Goal: Task Accomplishment & Management: Manage account settings

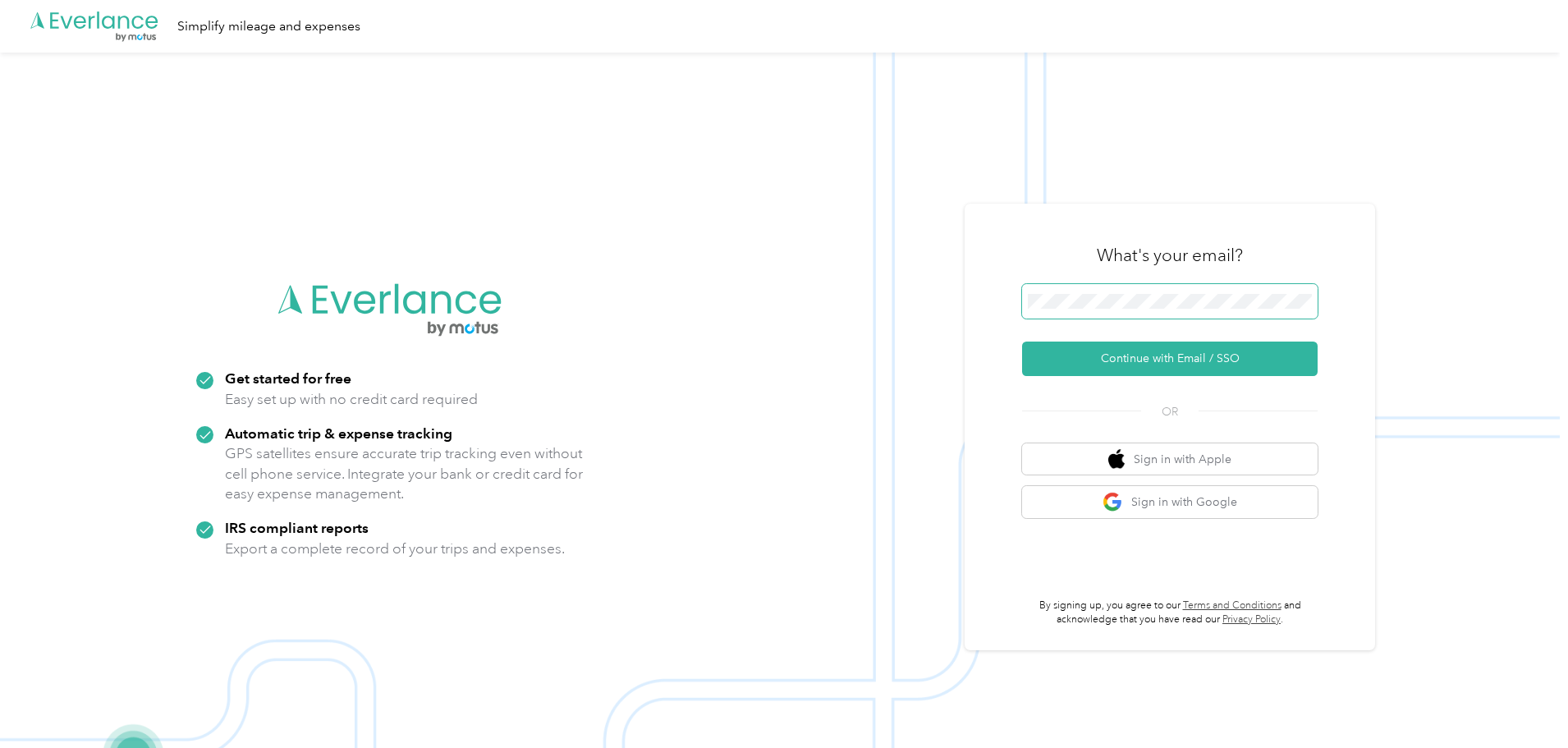
click at [1083, 289] on span at bounding box center [1170, 302] width 296 height 35
click at [1217, 316] on span at bounding box center [1170, 302] width 296 height 35
click at [1119, 307] on span at bounding box center [1170, 302] width 296 height 35
click at [1127, 353] on button "Continue with Email / SSO" at bounding box center [1170, 359] width 296 height 35
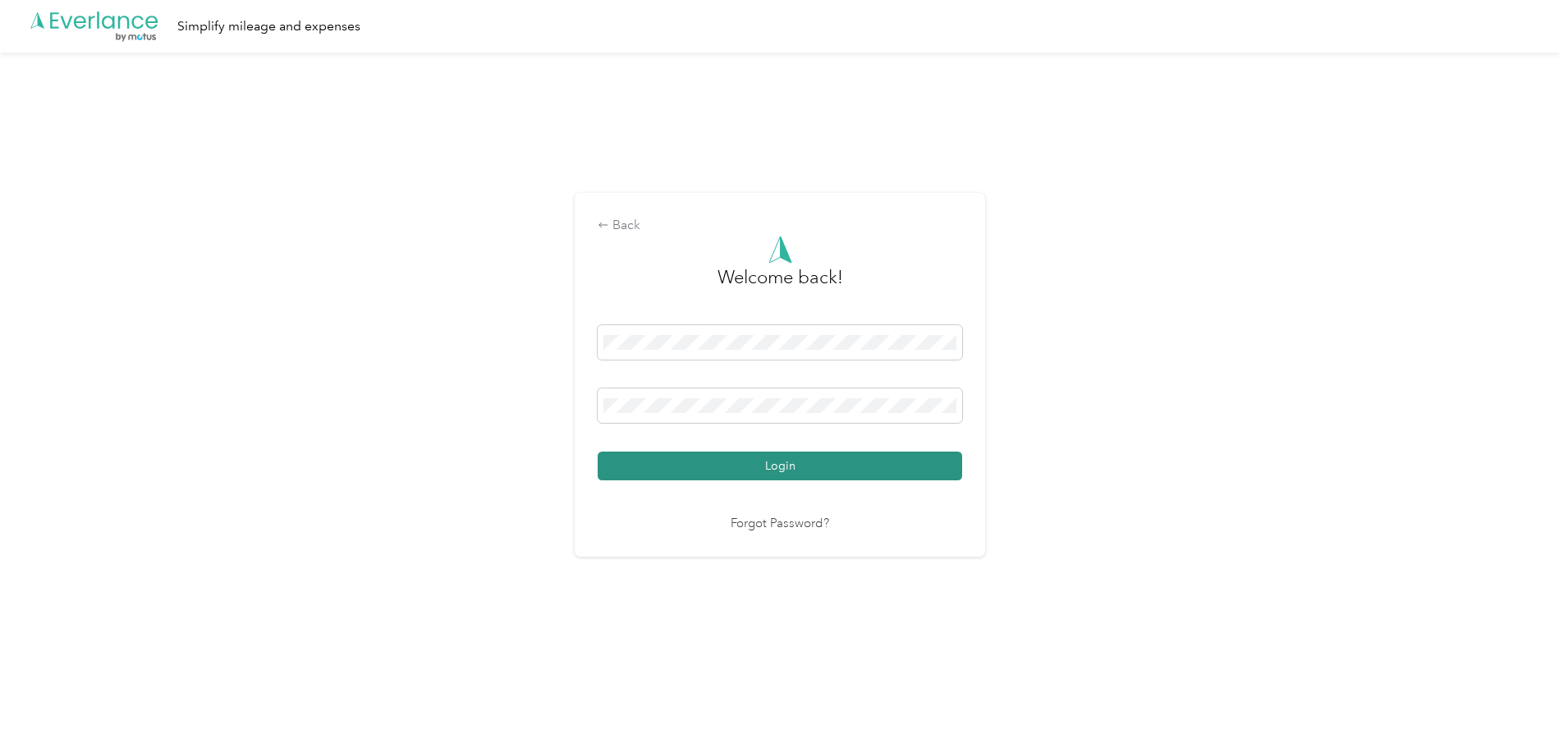
click at [742, 458] on button "Login" at bounding box center [780, 465] width 364 height 29
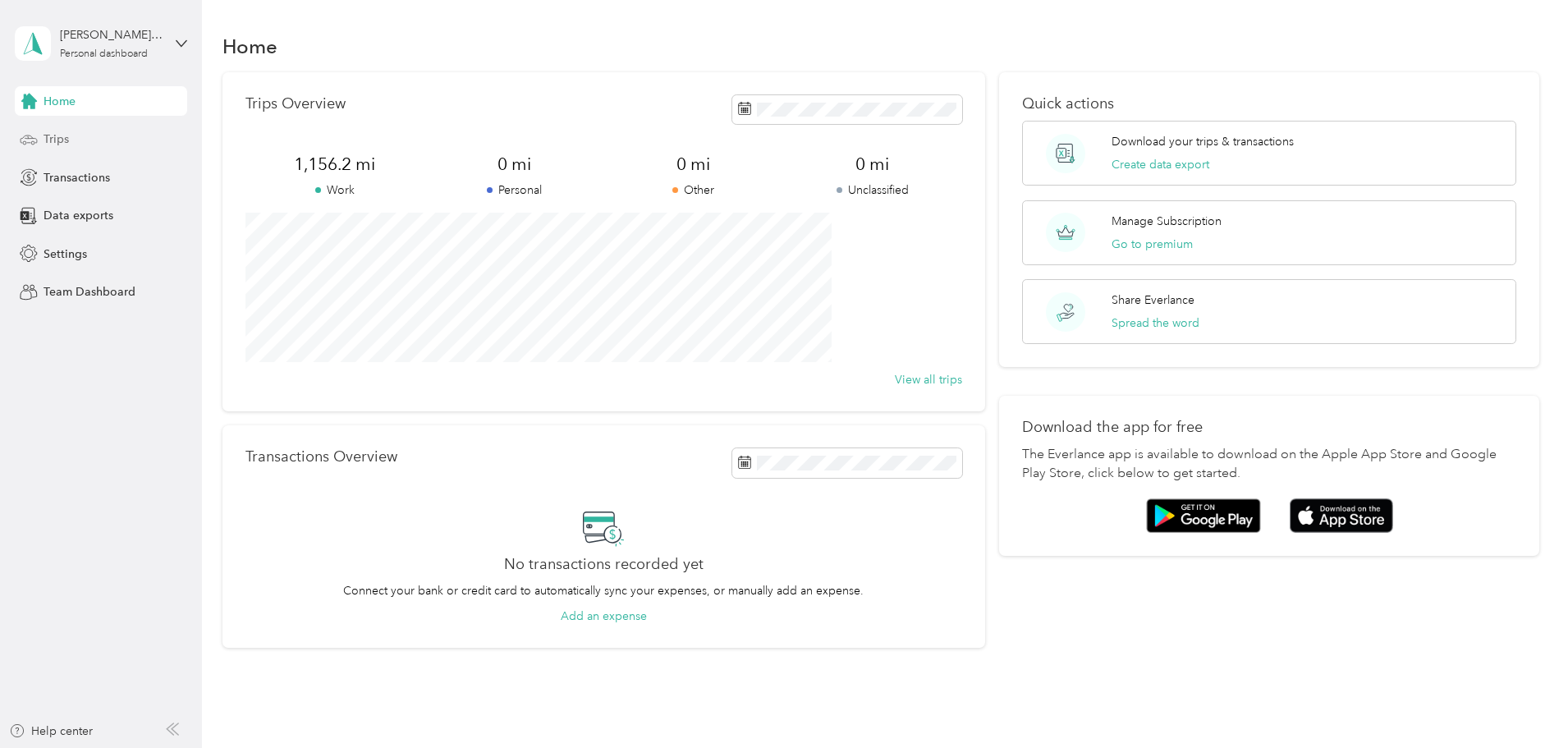
click at [99, 148] on div "Trips" at bounding box center [101, 140] width 173 height 29
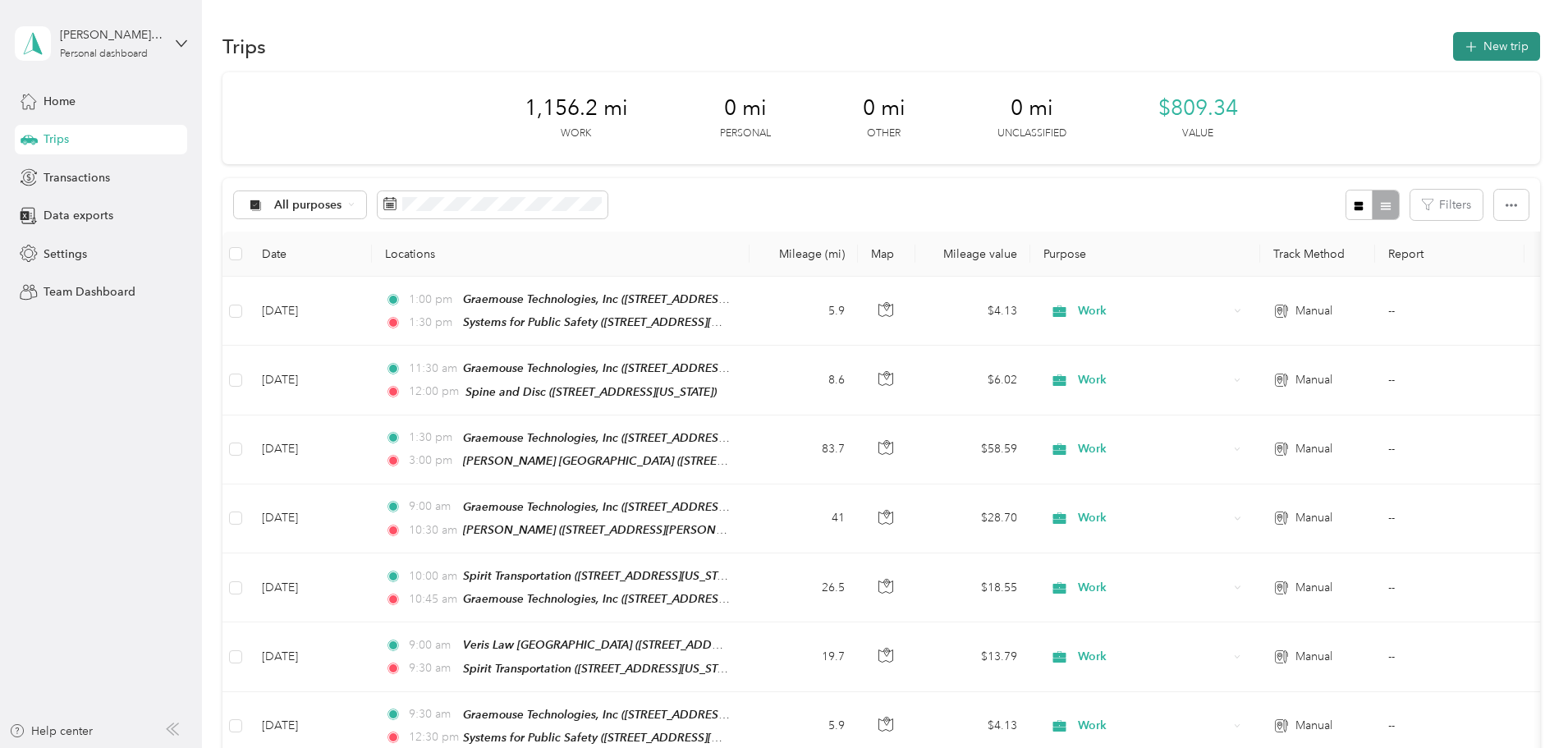
click at [1454, 46] on button "New trip" at bounding box center [1497, 46] width 87 height 29
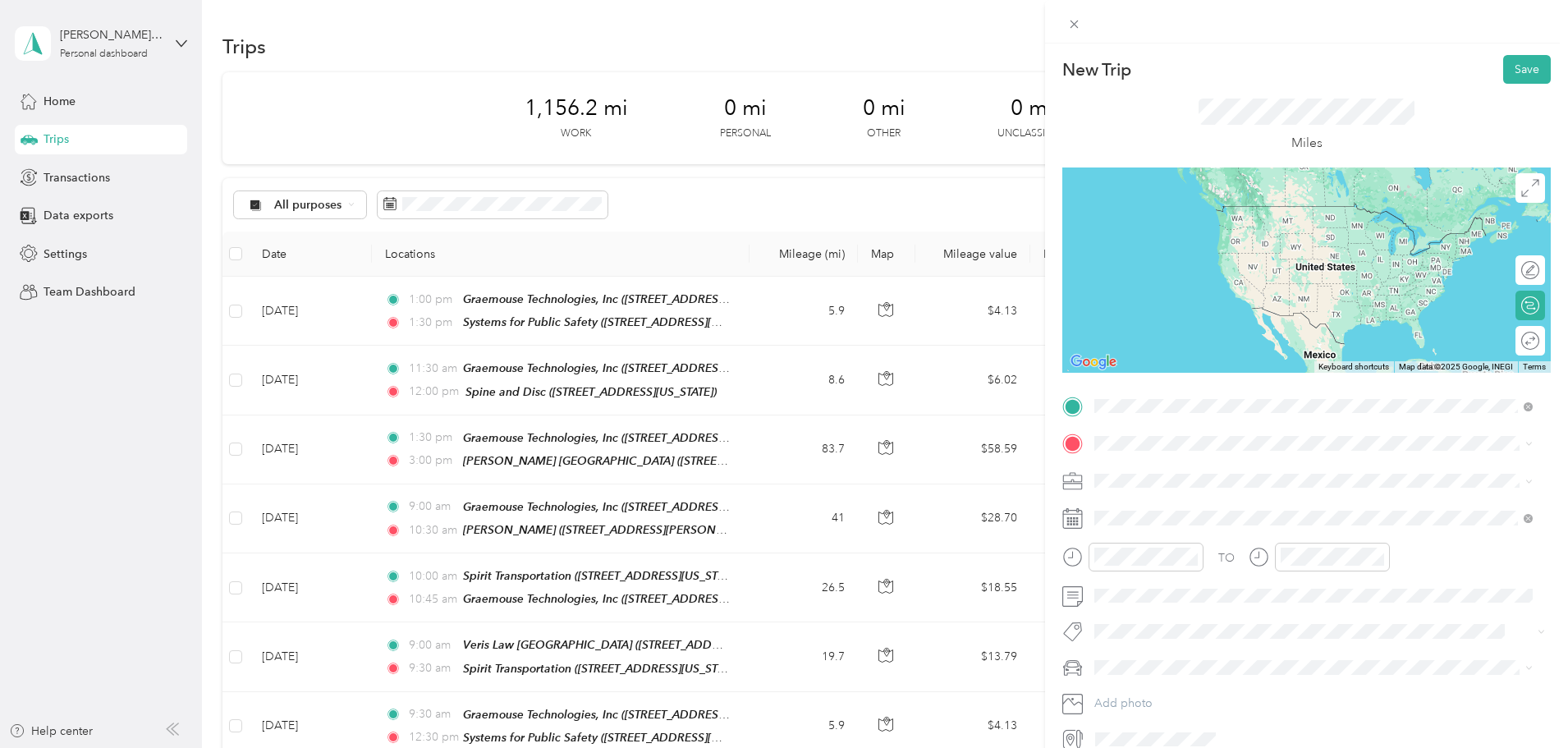
click at [1183, 473] on strong "Graemouse Technologies, Inc" at bounding box center [1205, 471] width 159 height 15
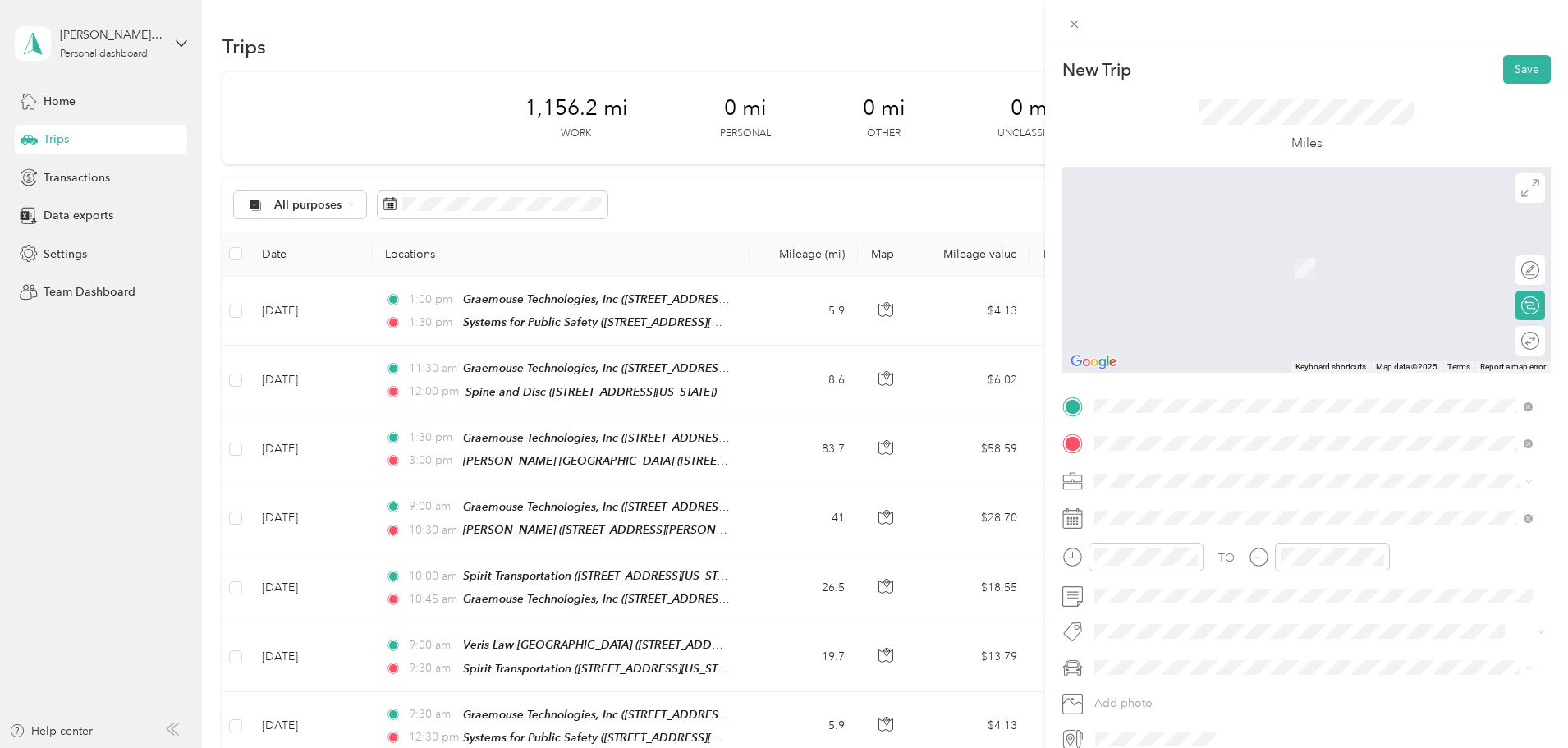
click at [1193, 526] on span "[STREET_ADDRESS][US_STATE]" at bounding box center [1207, 526] width 164 height 14
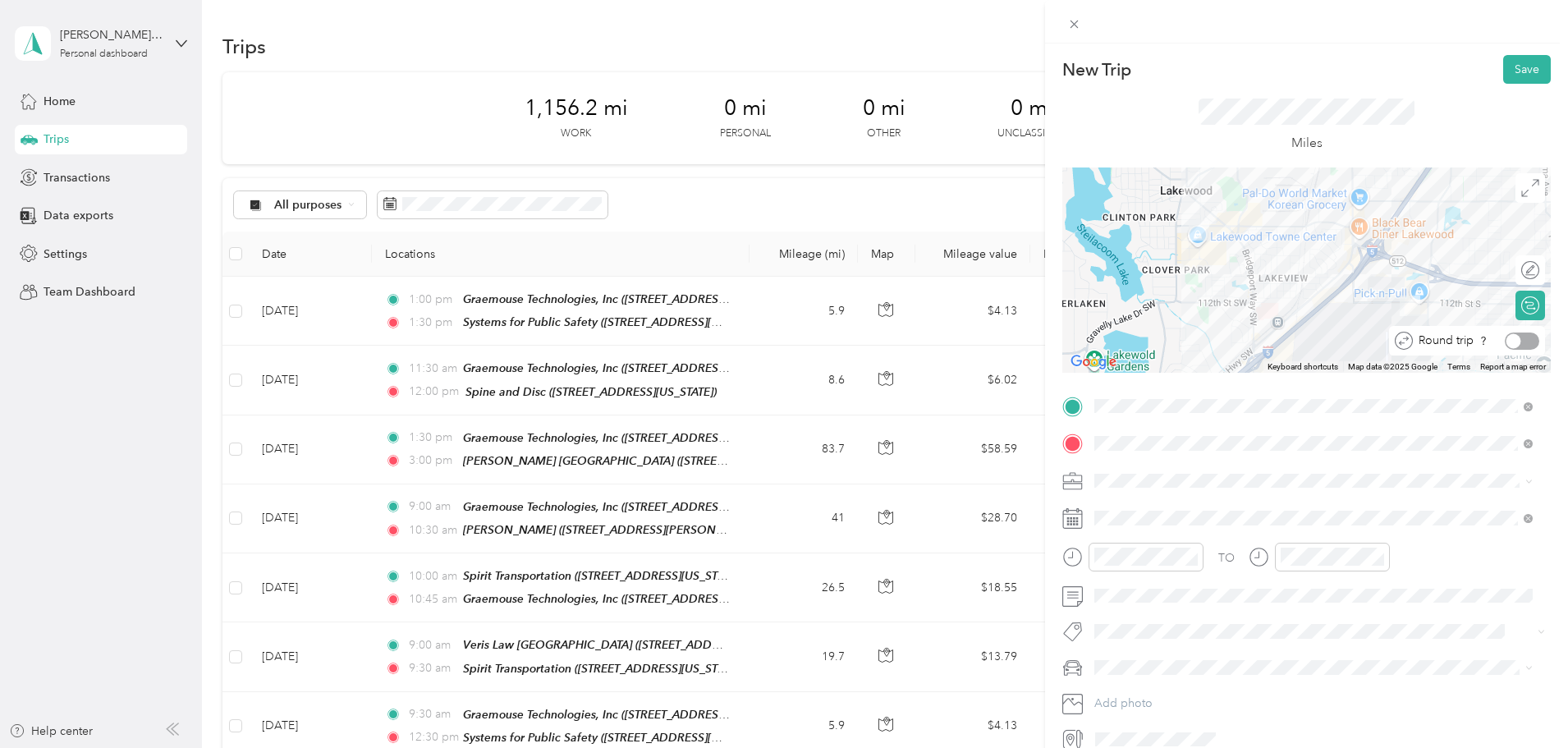
click at [1510, 343] on div at bounding box center [1523, 341] width 35 height 17
click at [1137, 512] on div "Work" at bounding box center [1314, 510] width 427 height 17
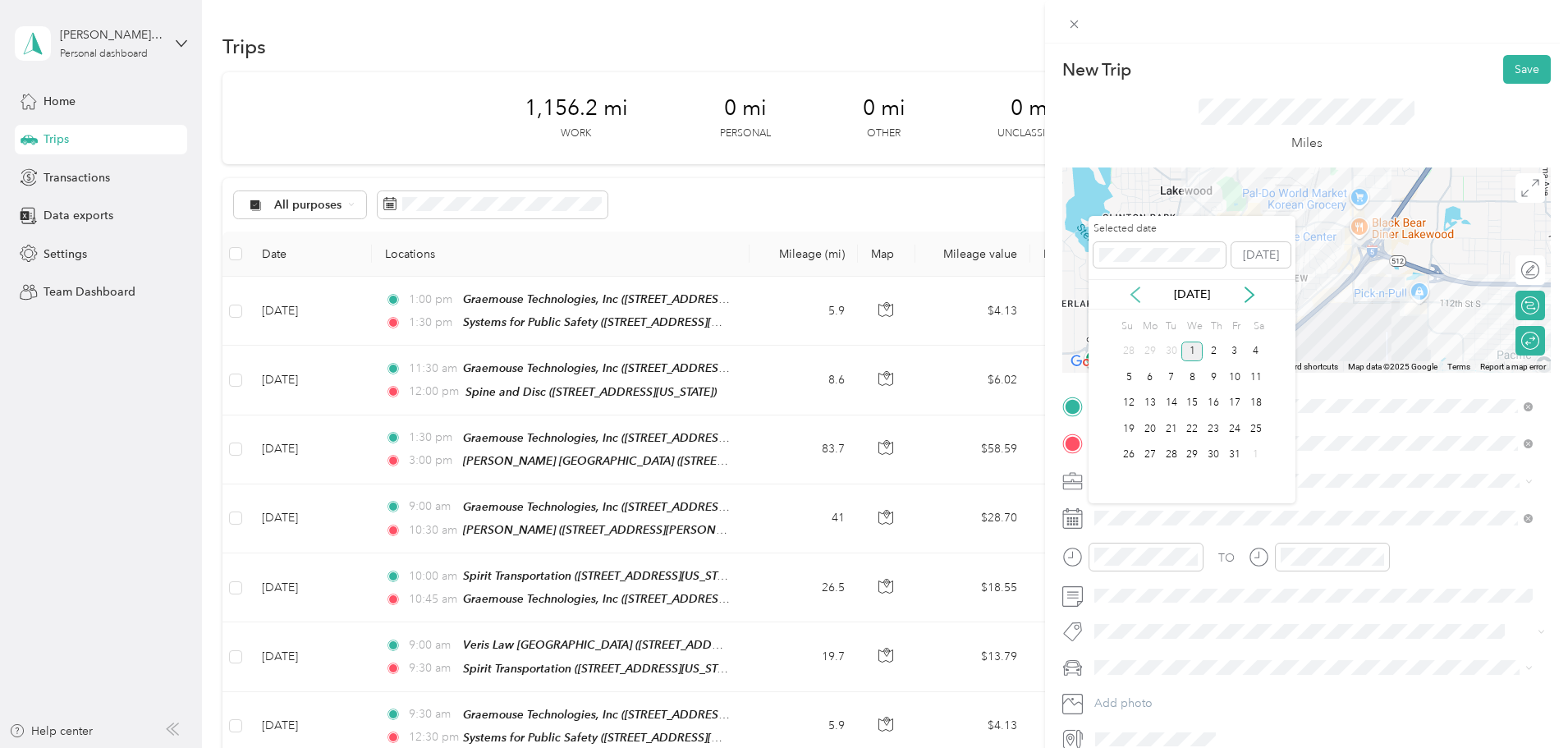
click at [1143, 295] on icon at bounding box center [1135, 294] width 16 height 16
click at [1196, 400] on div "17" at bounding box center [1192, 404] width 22 height 21
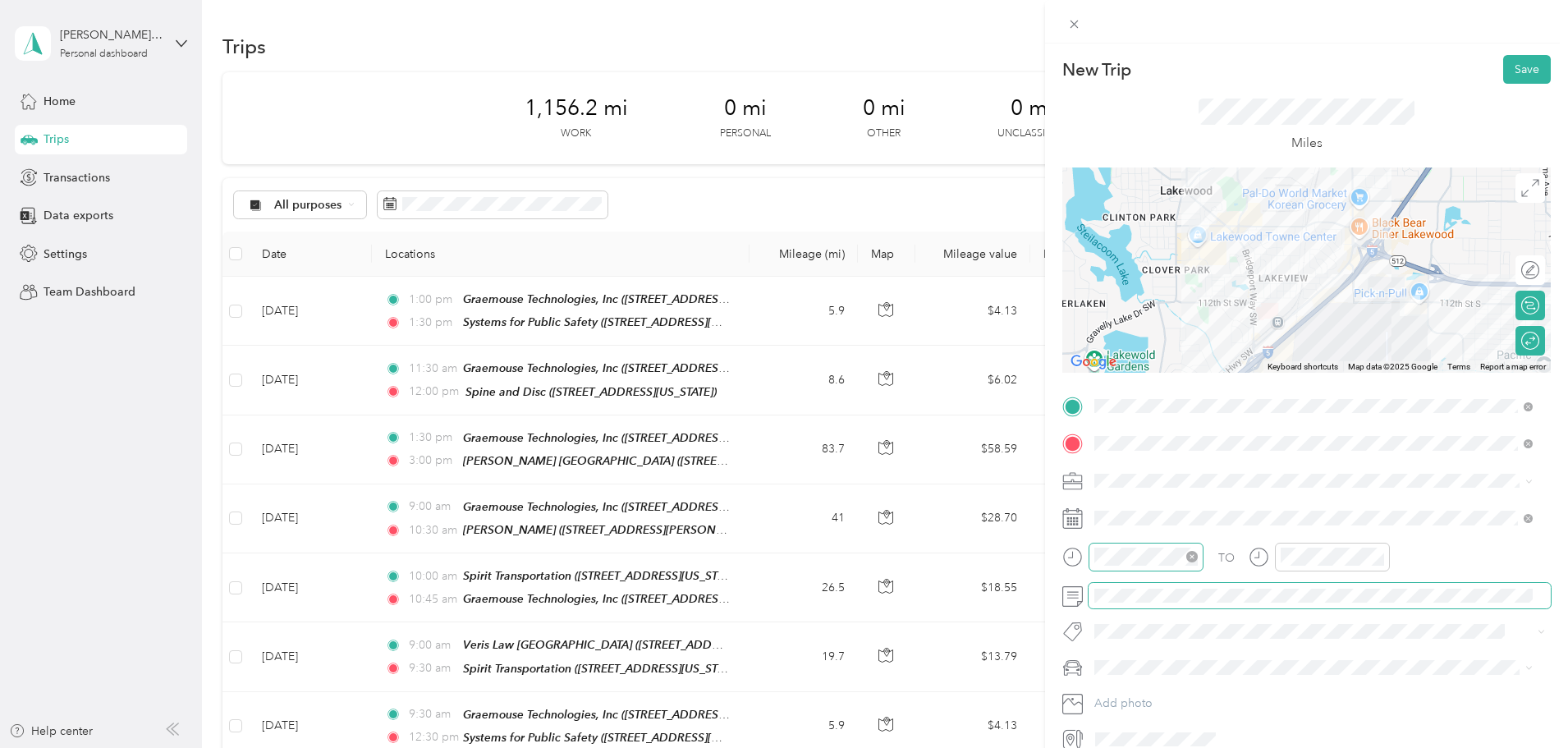
click at [1166, 565] on div at bounding box center [1146, 556] width 115 height 29
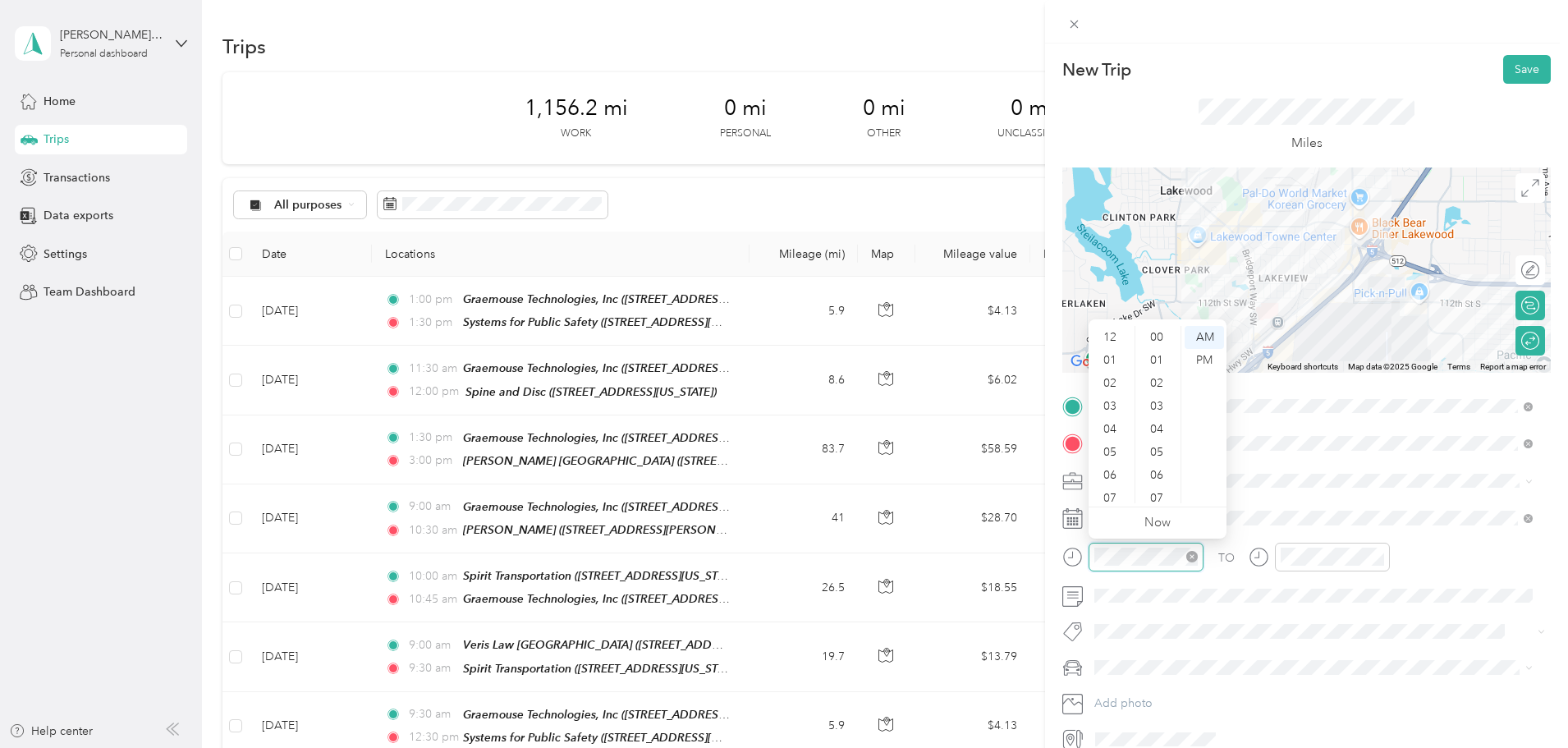
scroll to position [99, 0]
click at [1049, 551] on form "New Trip Save This trip cannot be edited because it is either under review, app…" at bounding box center [1306, 403] width 523 height 697
click at [1255, 563] on div at bounding box center [1319, 556] width 141 height 29
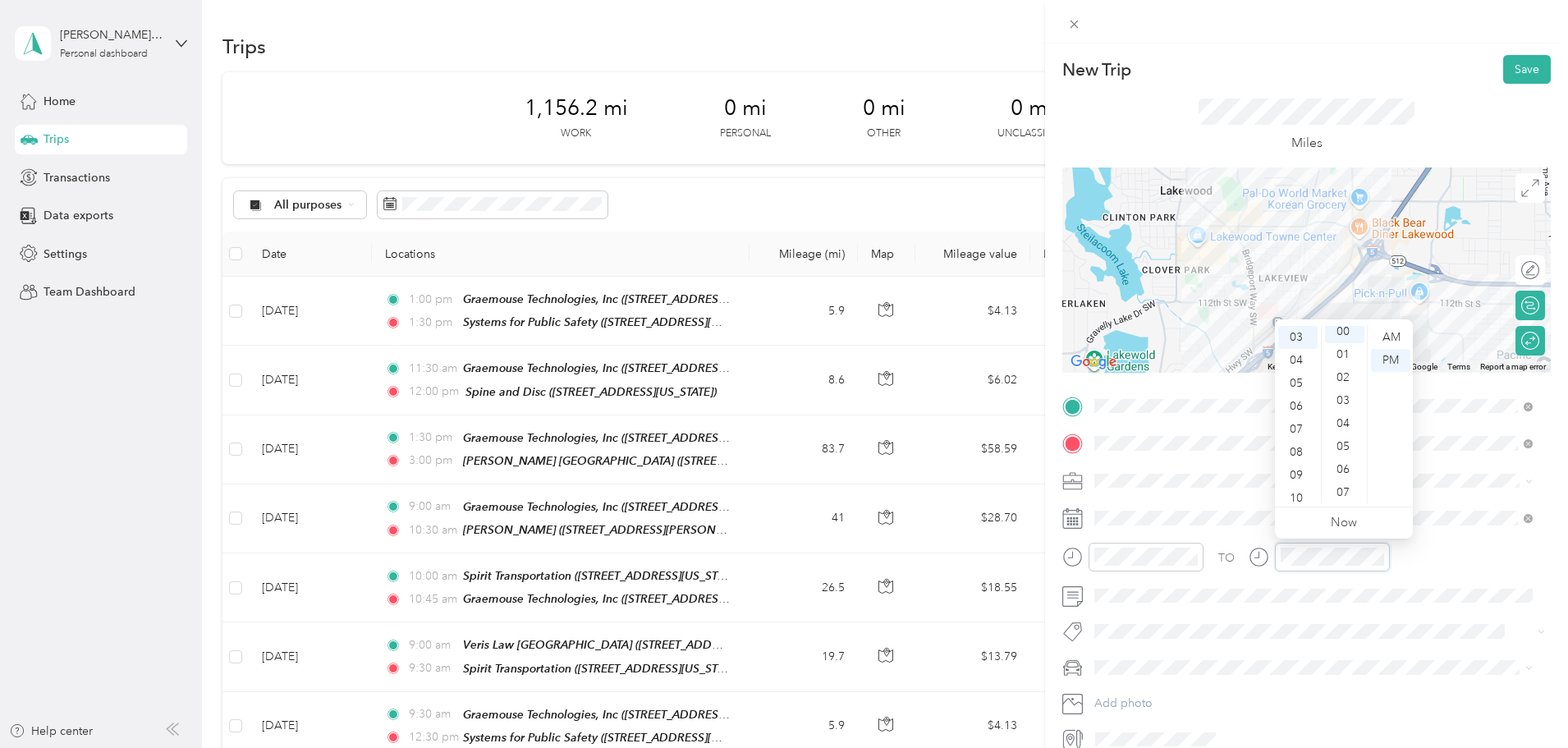
scroll to position [0, 0]
click at [1161, 651] on div "TO Add photo" at bounding box center [1306, 573] width 488 height 360
click at [1166, 657] on span at bounding box center [1319, 667] width 462 height 26
click at [1153, 692] on div "BJ's car" at bounding box center [1314, 696] width 427 height 17
click at [1508, 69] on button "Save" at bounding box center [1527, 68] width 48 height 29
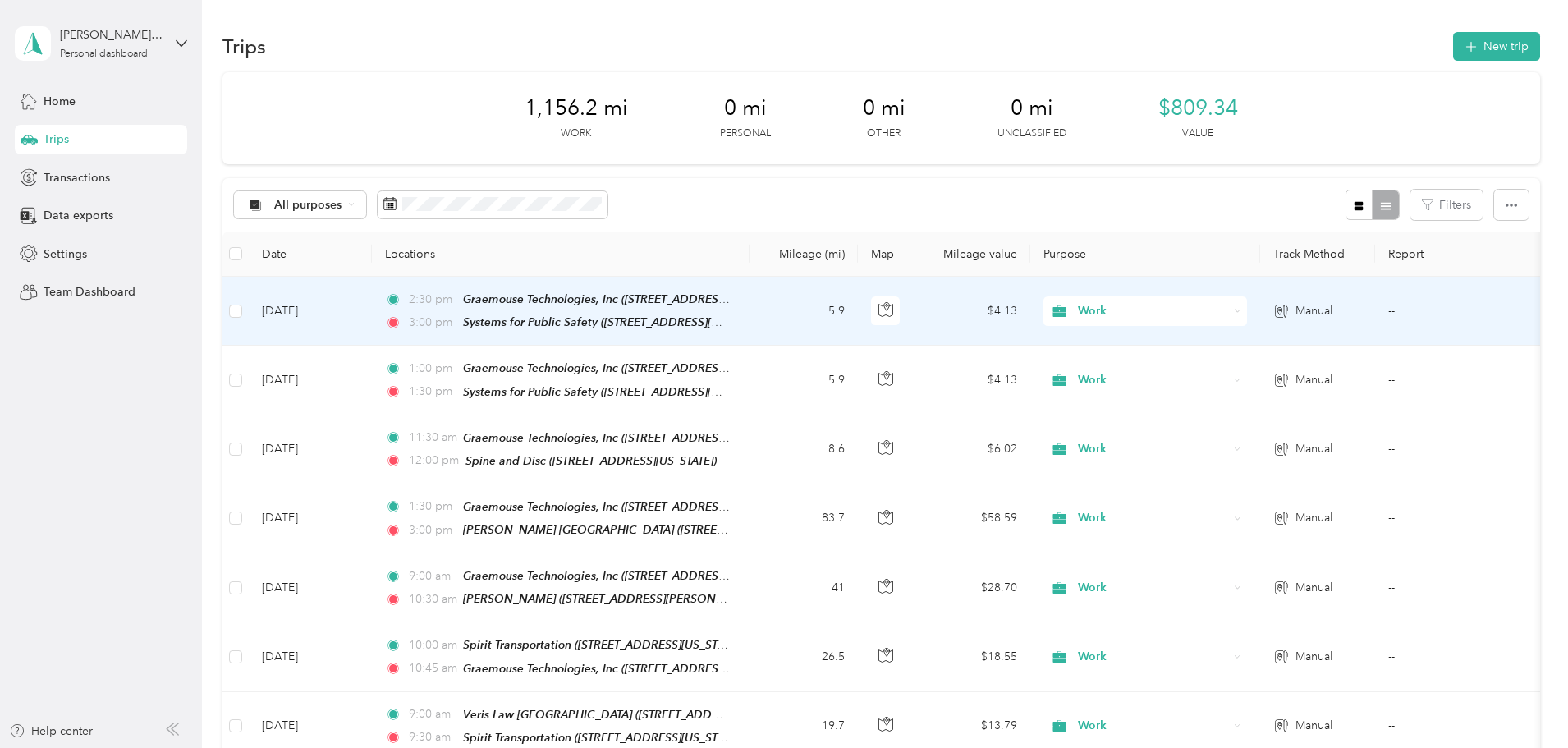
click at [372, 304] on td "[DATE]" at bounding box center [310, 311] width 123 height 69
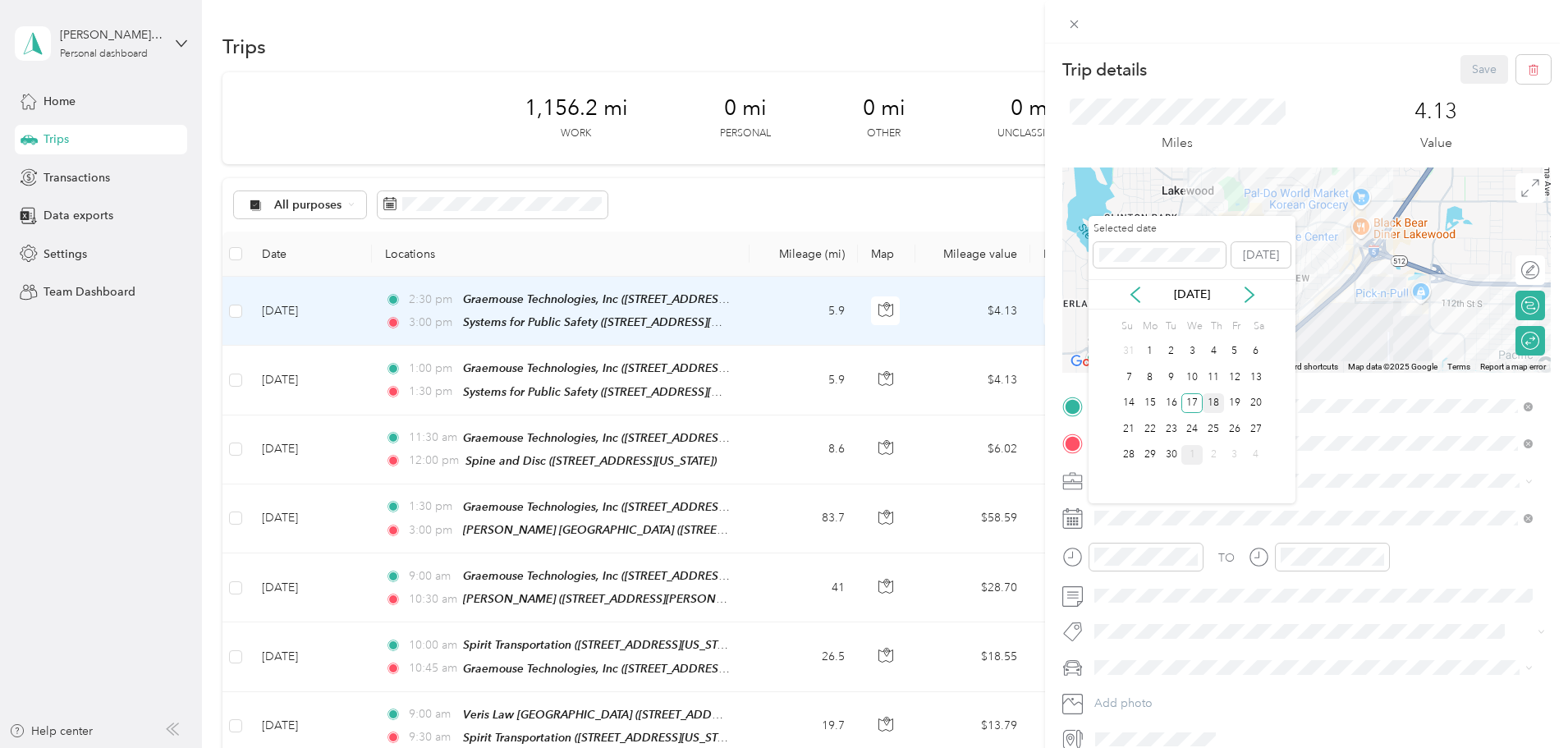
click at [1218, 407] on div "18" at bounding box center [1213, 404] width 22 height 21
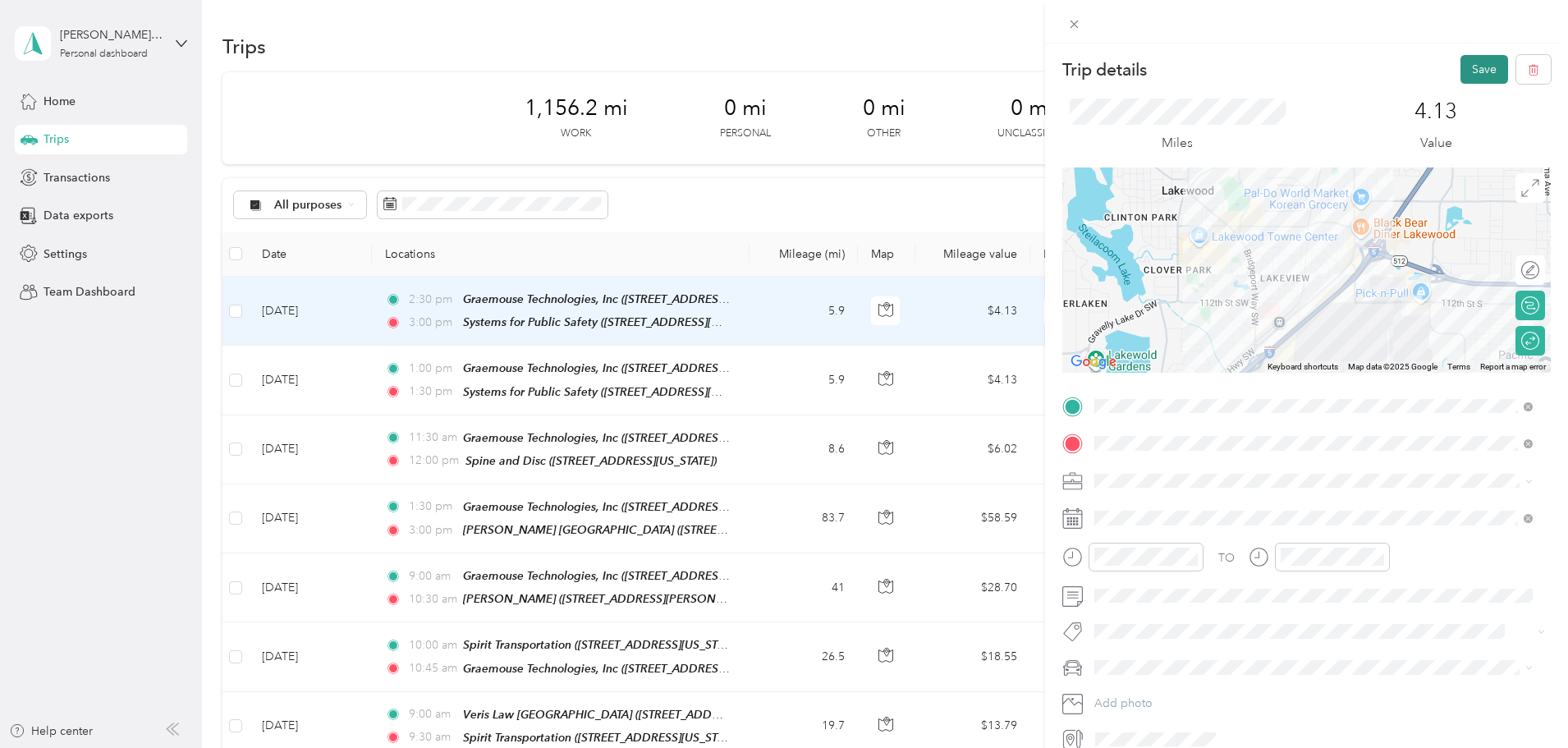
click at [1466, 79] on button "Save" at bounding box center [1484, 68] width 48 height 29
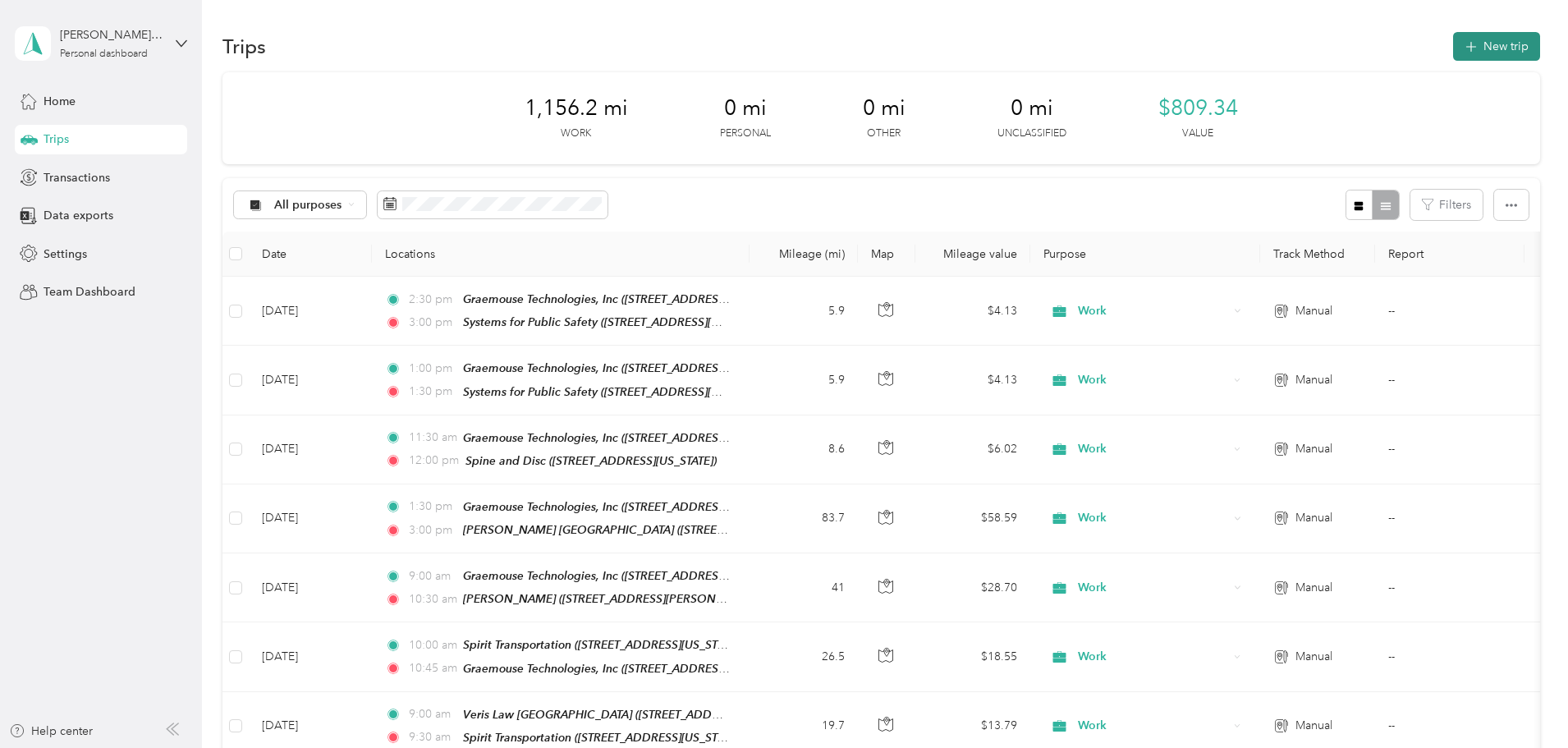
click at [1454, 44] on button "New trip" at bounding box center [1497, 46] width 87 height 29
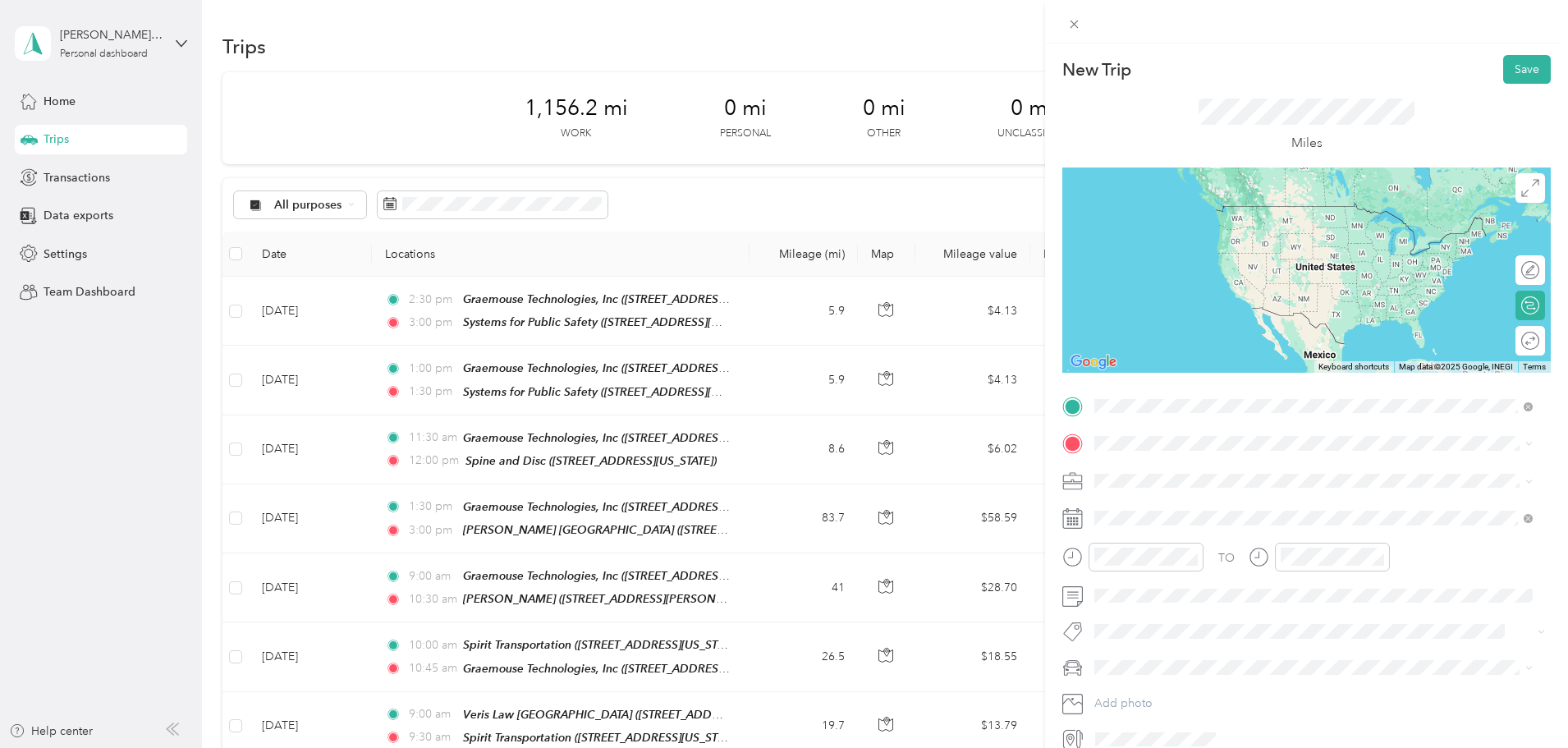
click at [1178, 471] on strong "Graemouse Technologies, Inc" at bounding box center [1205, 471] width 159 height 15
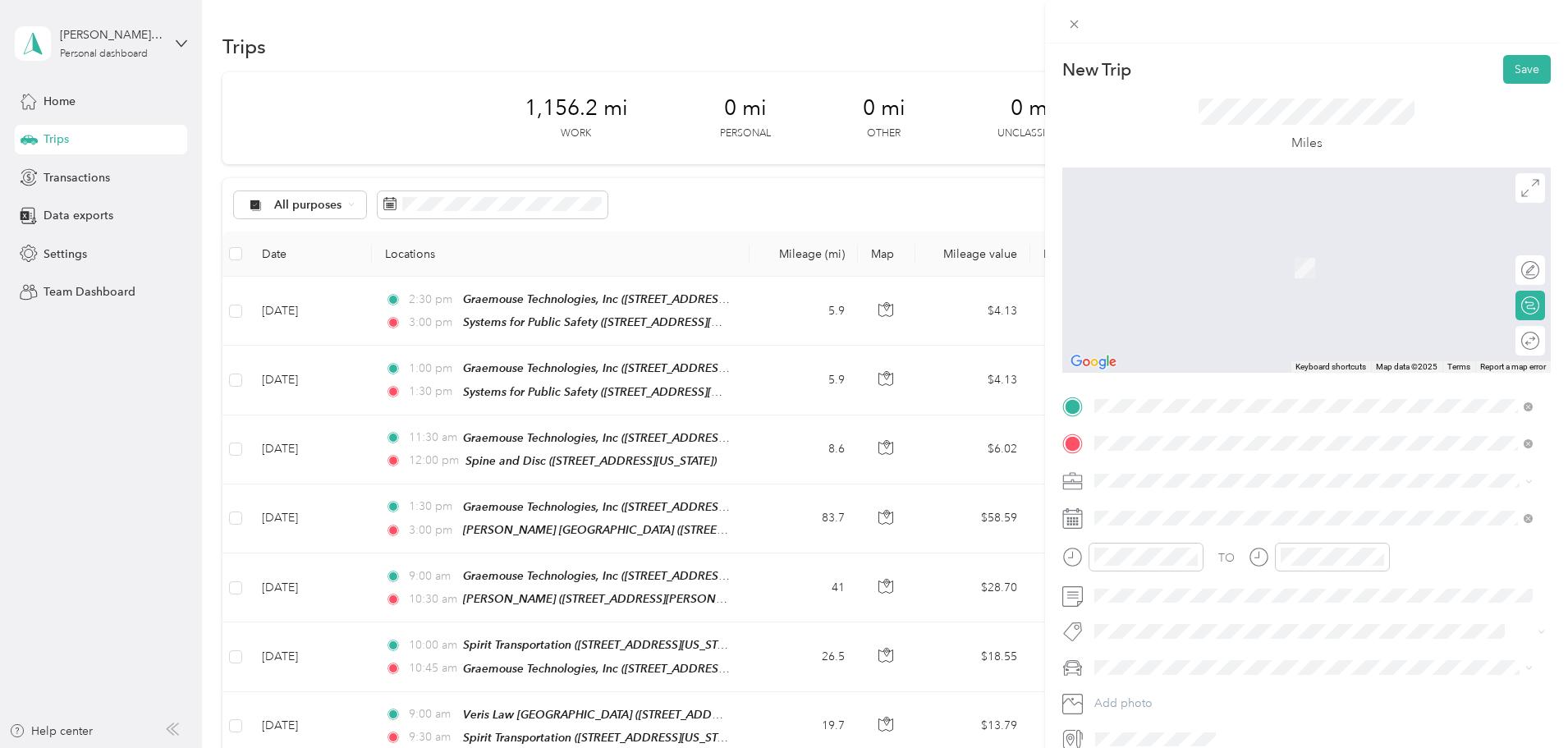
click at [1153, 501] on strong "Renaissance [MEDICAL_DATA] Center" at bounding box center [1228, 508] width 206 height 15
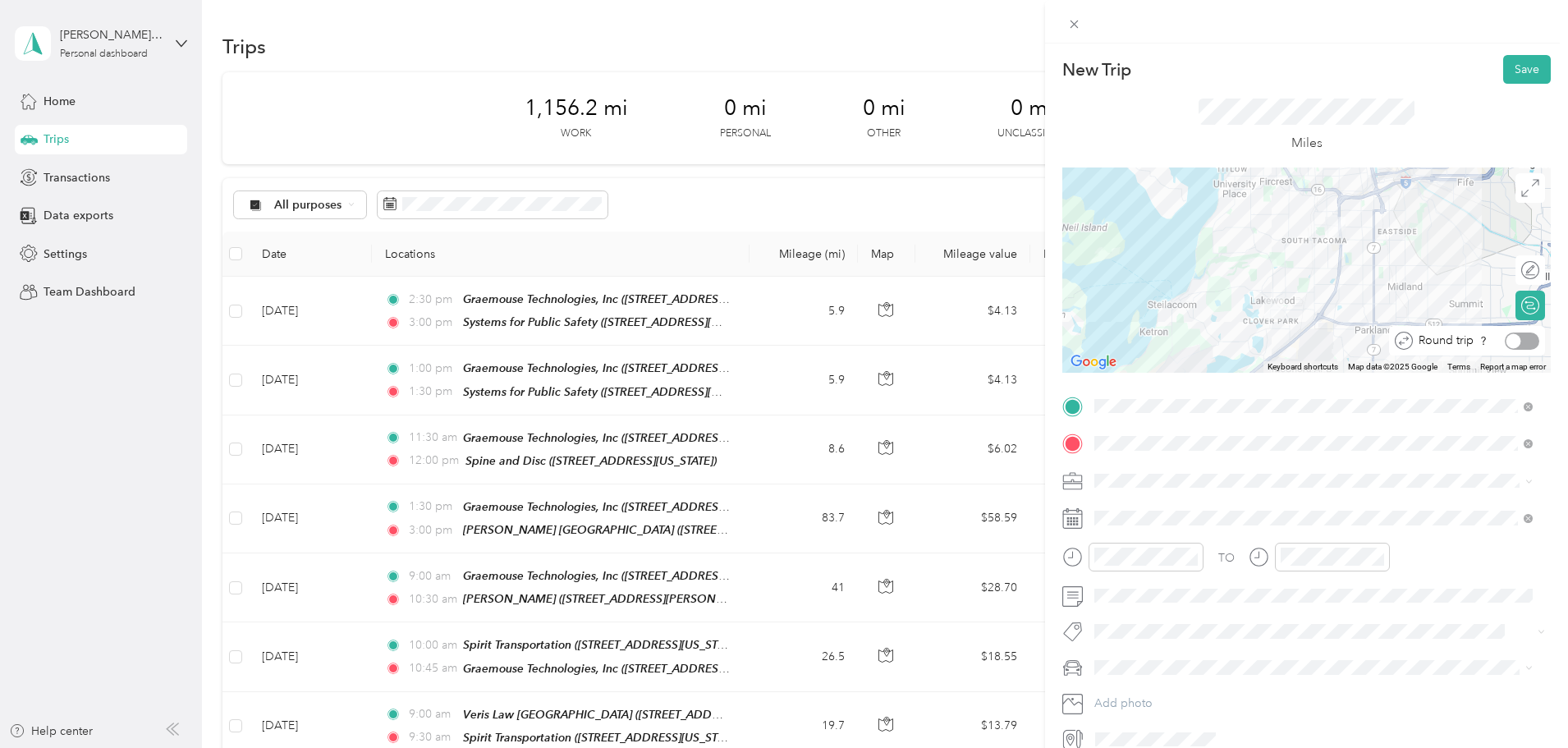
click at [1506, 343] on div at bounding box center [1513, 340] width 15 height 15
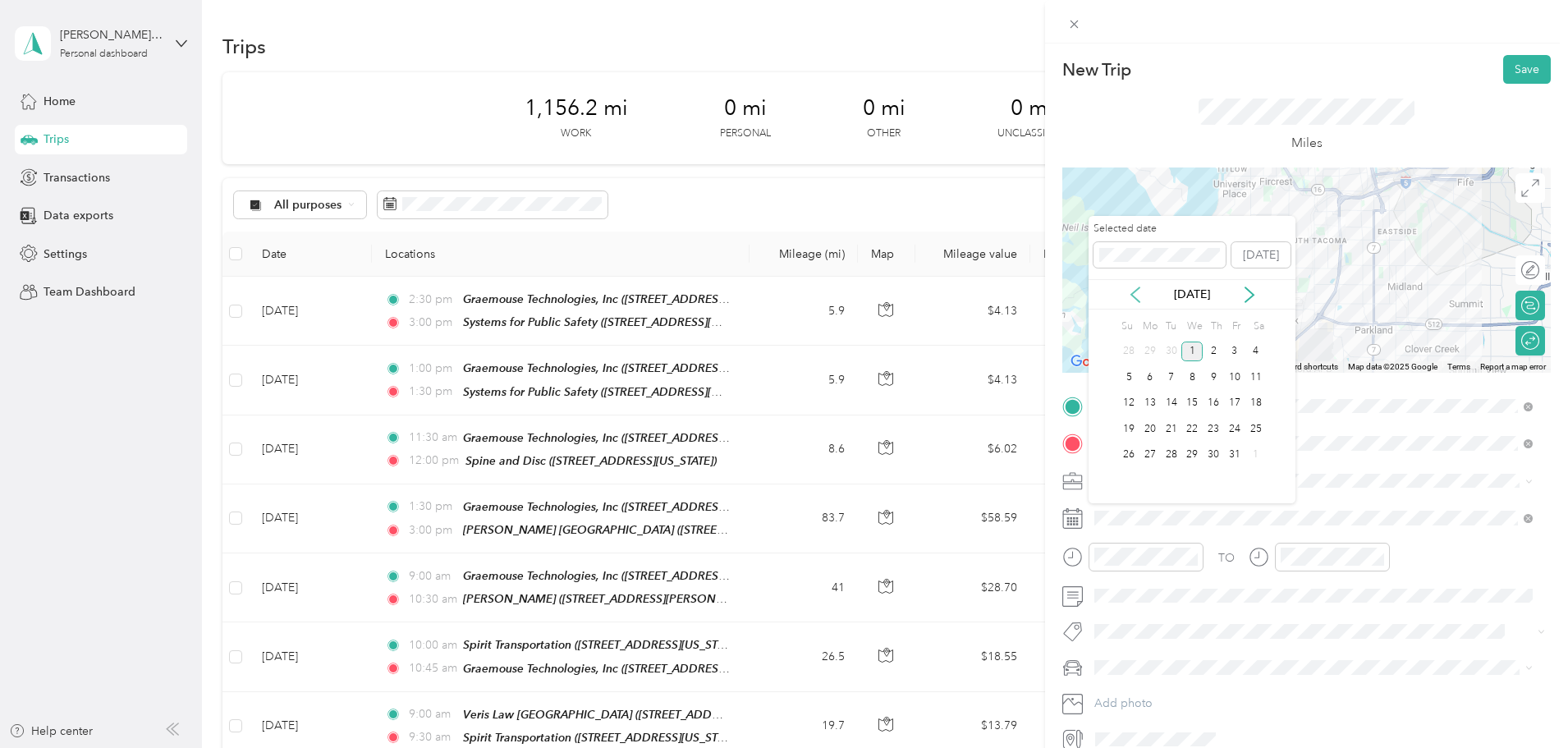
click at [1129, 289] on icon at bounding box center [1135, 294] width 16 height 16
click at [1165, 427] on div "23" at bounding box center [1172, 429] width 22 height 21
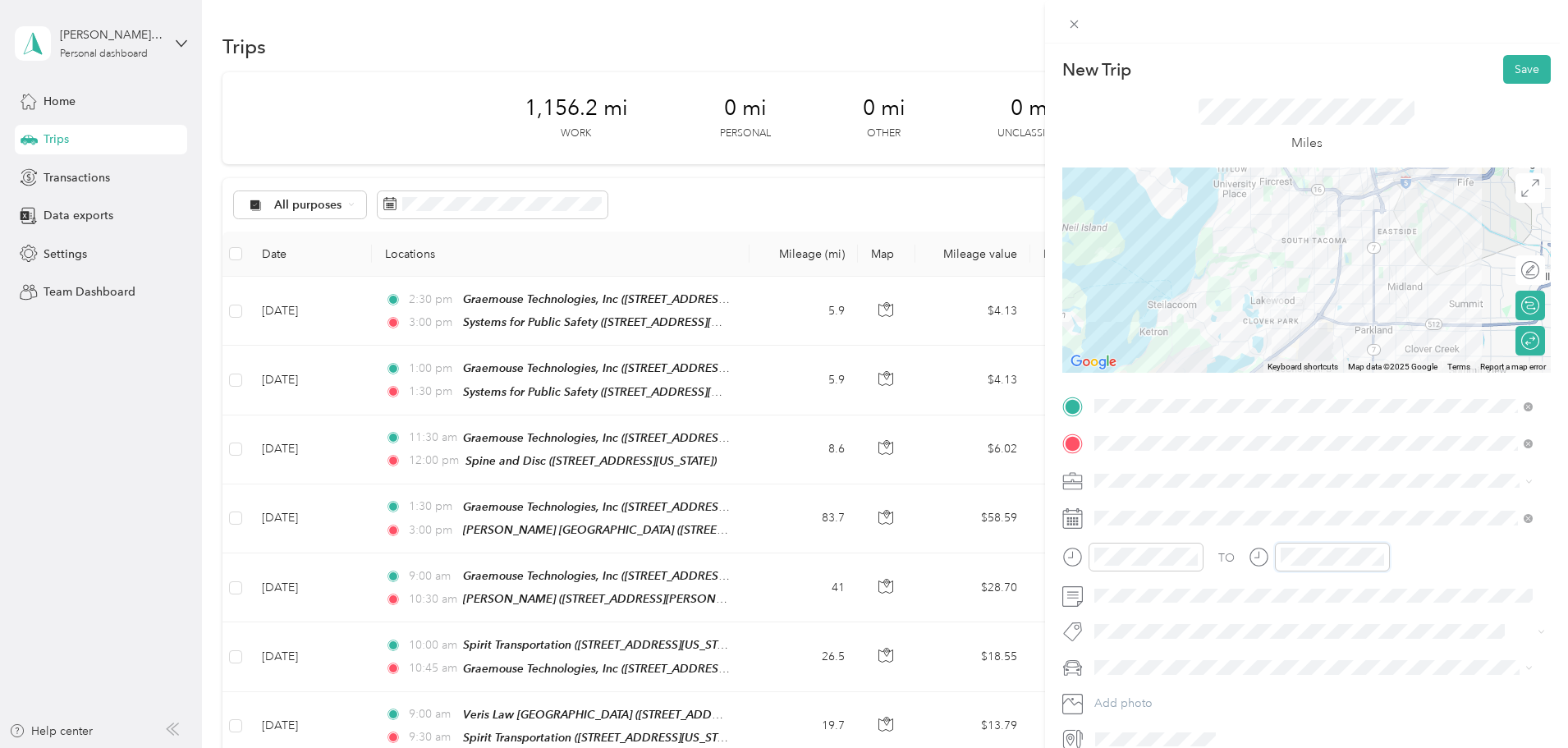
click at [1238, 559] on div "TO" at bounding box center [1306, 563] width 488 height 40
click at [1181, 491] on span at bounding box center [1319, 481] width 462 height 26
click at [1131, 504] on div "Work" at bounding box center [1314, 510] width 427 height 17
click at [1509, 74] on button "Save" at bounding box center [1527, 68] width 48 height 29
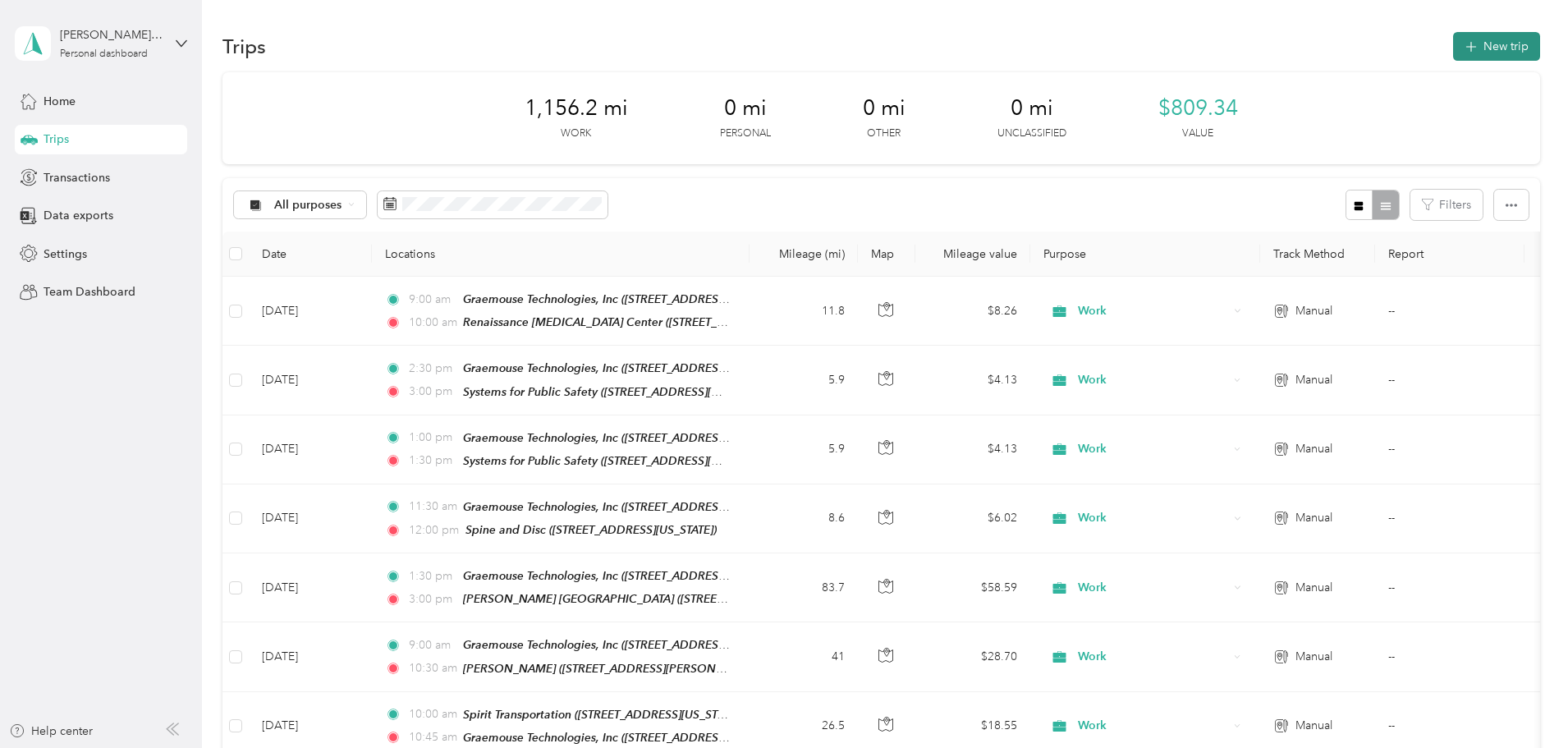
click at [1454, 53] on button "New trip" at bounding box center [1497, 46] width 87 height 29
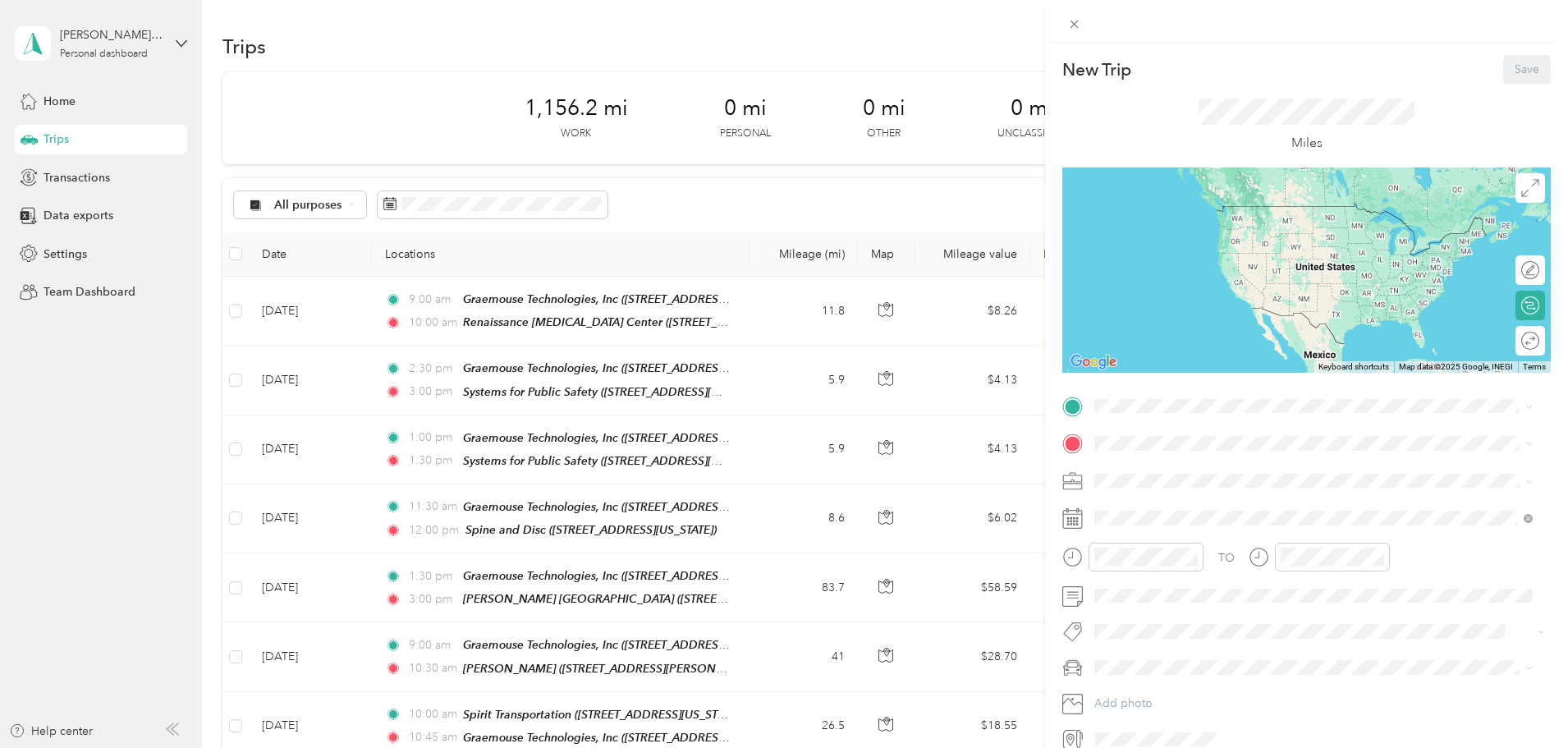
click at [1147, 419] on div "TO Add photo" at bounding box center [1306, 573] width 488 height 360
click at [1147, 396] on span at bounding box center [1319, 407] width 462 height 26
click at [1140, 407] on span at bounding box center [1319, 407] width 462 height 26
click at [1140, 496] on span "[STREET_ADDRESS][US_STATE]" at bounding box center [1207, 490] width 164 height 14
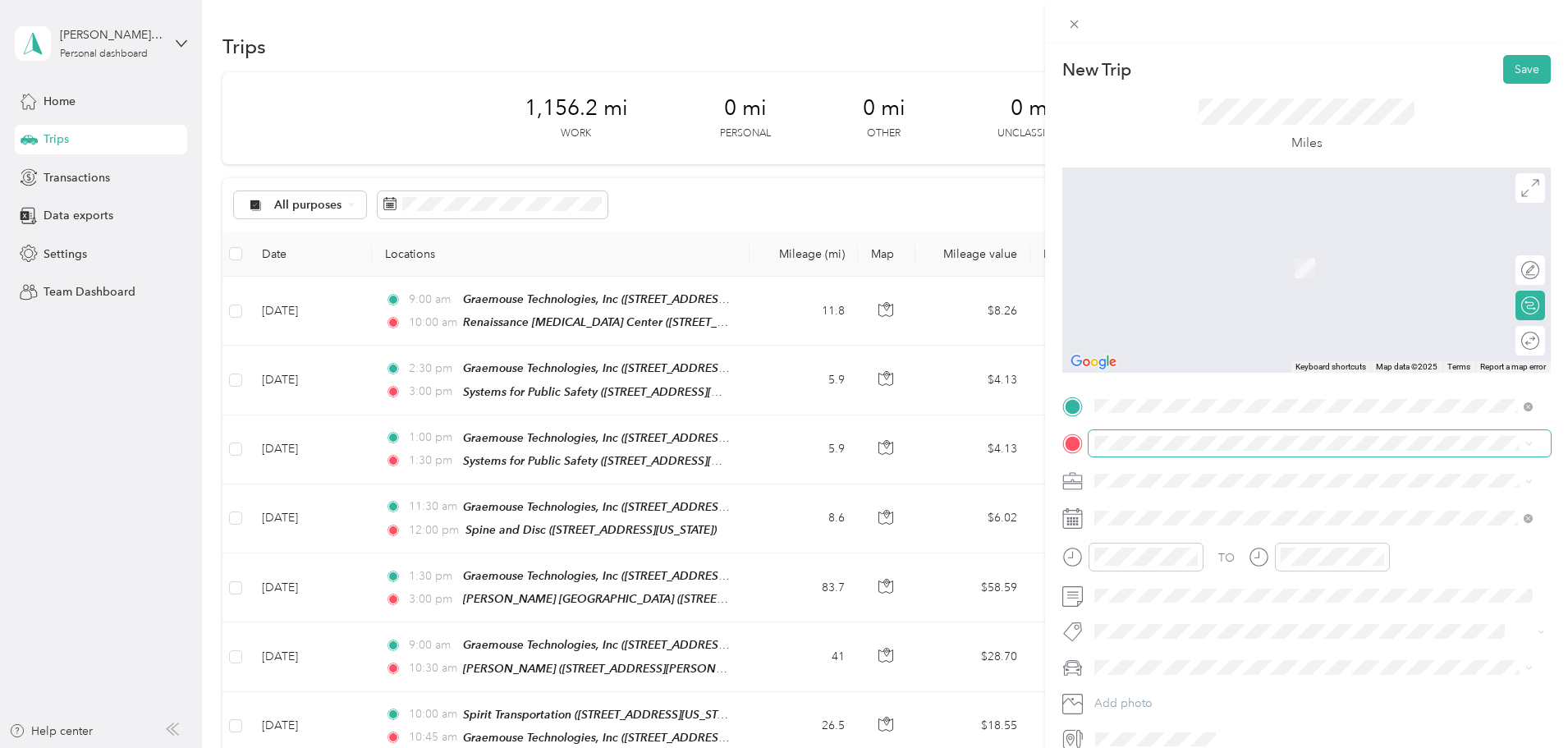
click at [1134, 452] on span at bounding box center [1319, 443] width 462 height 26
click at [1196, 530] on span "[STREET_ADDRESS][PERSON_NAME][US_STATE]" at bounding box center [1253, 526] width 255 height 14
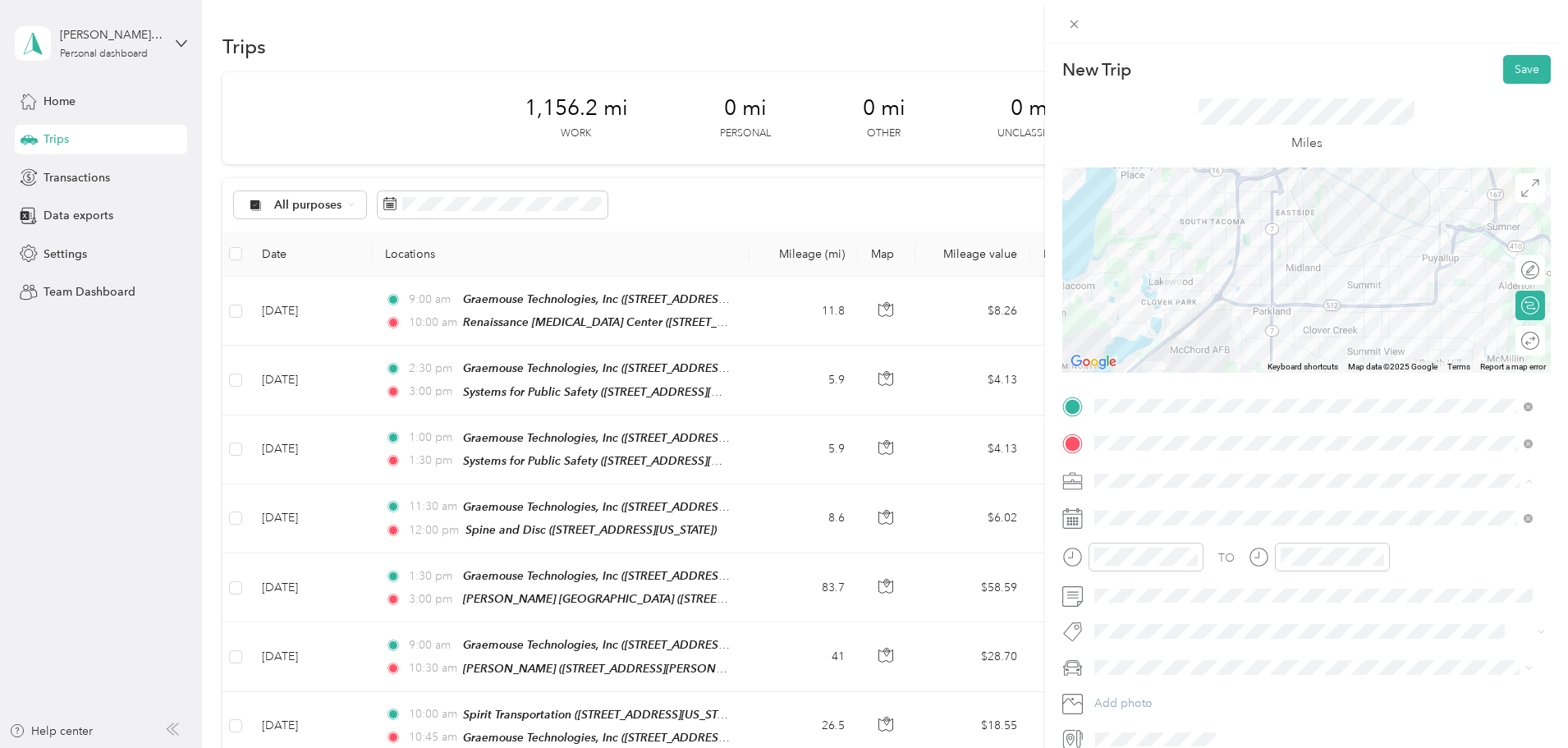
click at [1127, 510] on span "Work" at bounding box center [1114, 509] width 28 height 14
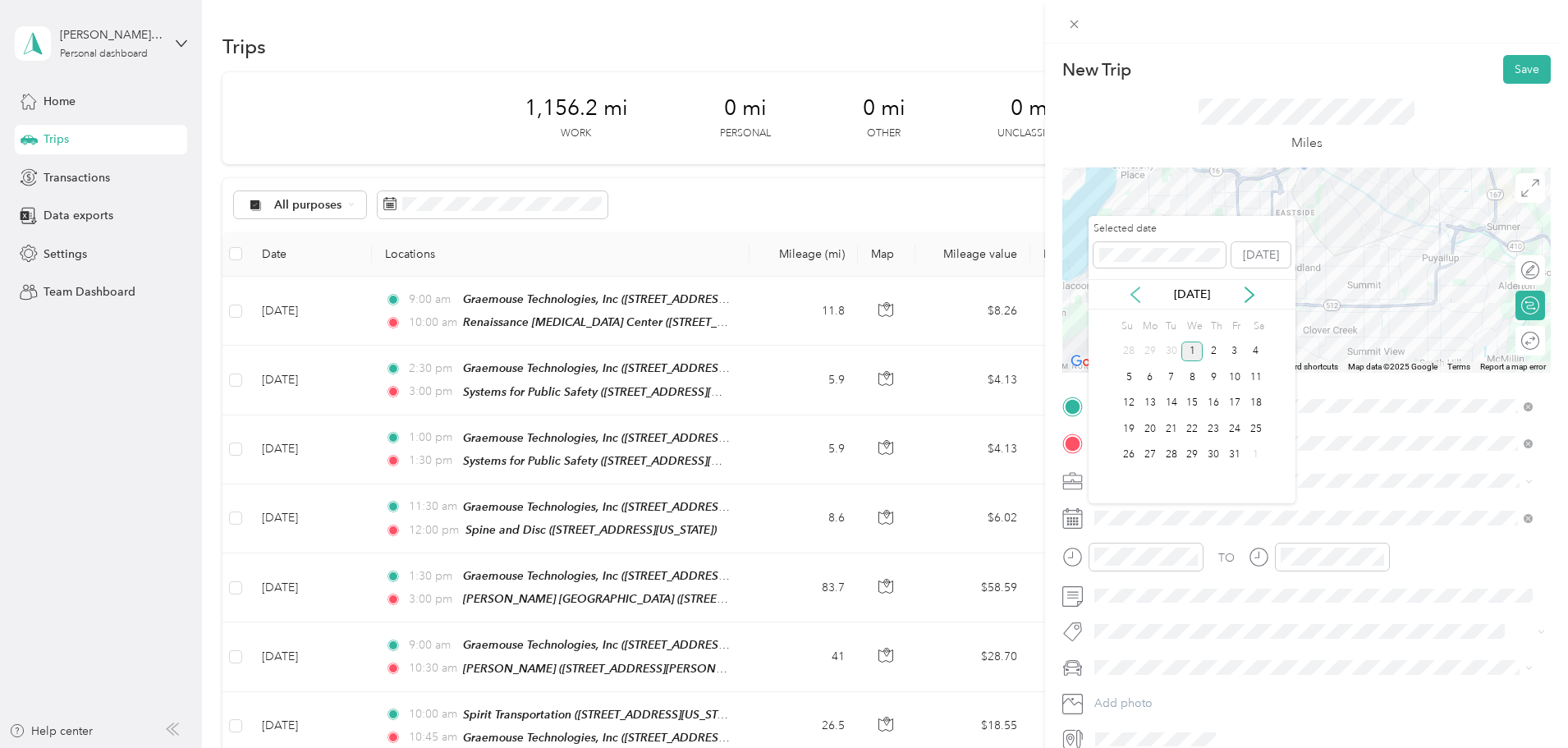
click at [1137, 301] on icon at bounding box center [1135, 294] width 16 height 16
click at [1166, 432] on div "23" at bounding box center [1172, 429] width 22 height 21
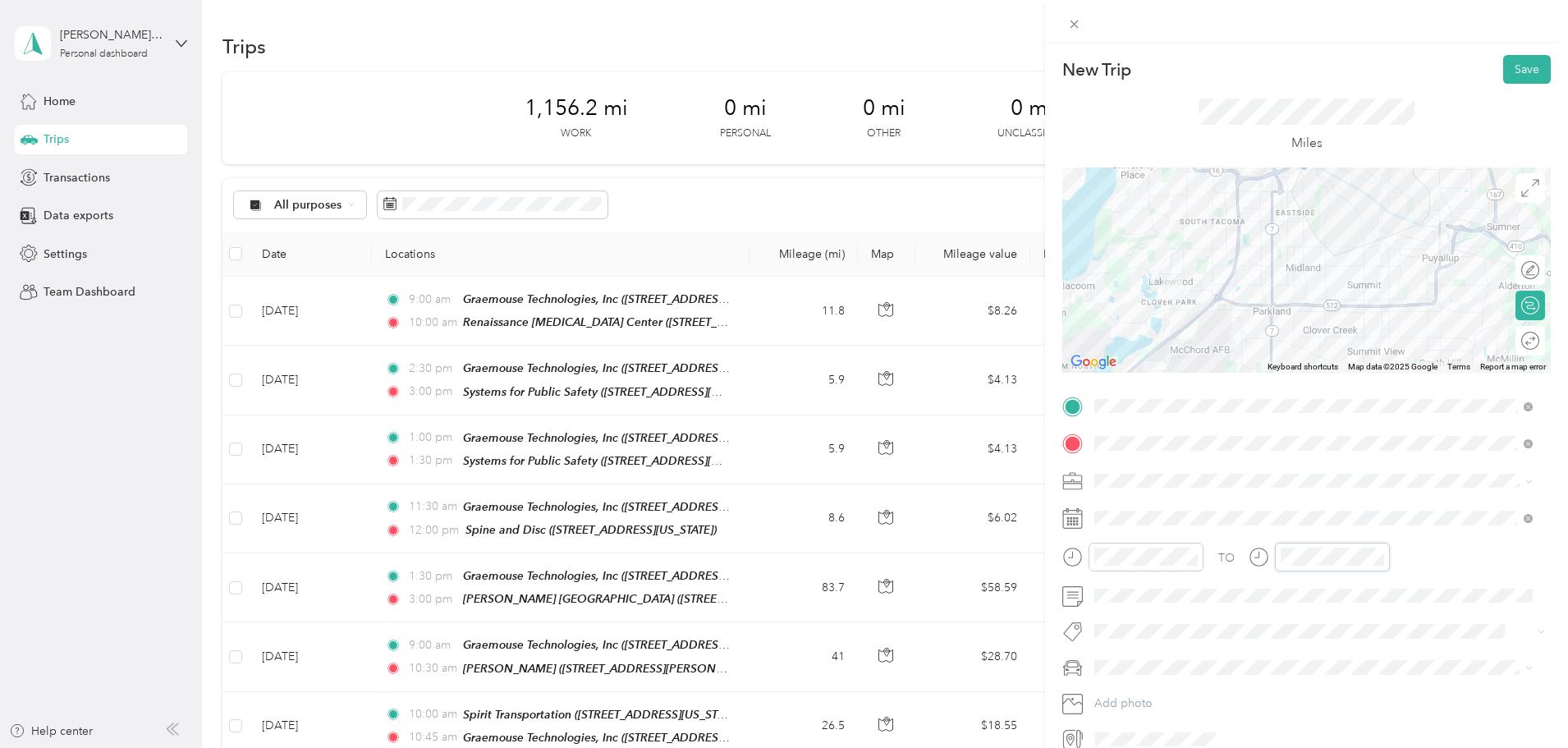
click at [1254, 556] on div at bounding box center [1319, 556] width 141 height 29
click at [1148, 698] on div "BJ's car" at bounding box center [1314, 696] width 427 height 17
click at [1513, 81] on button "Save" at bounding box center [1527, 68] width 48 height 29
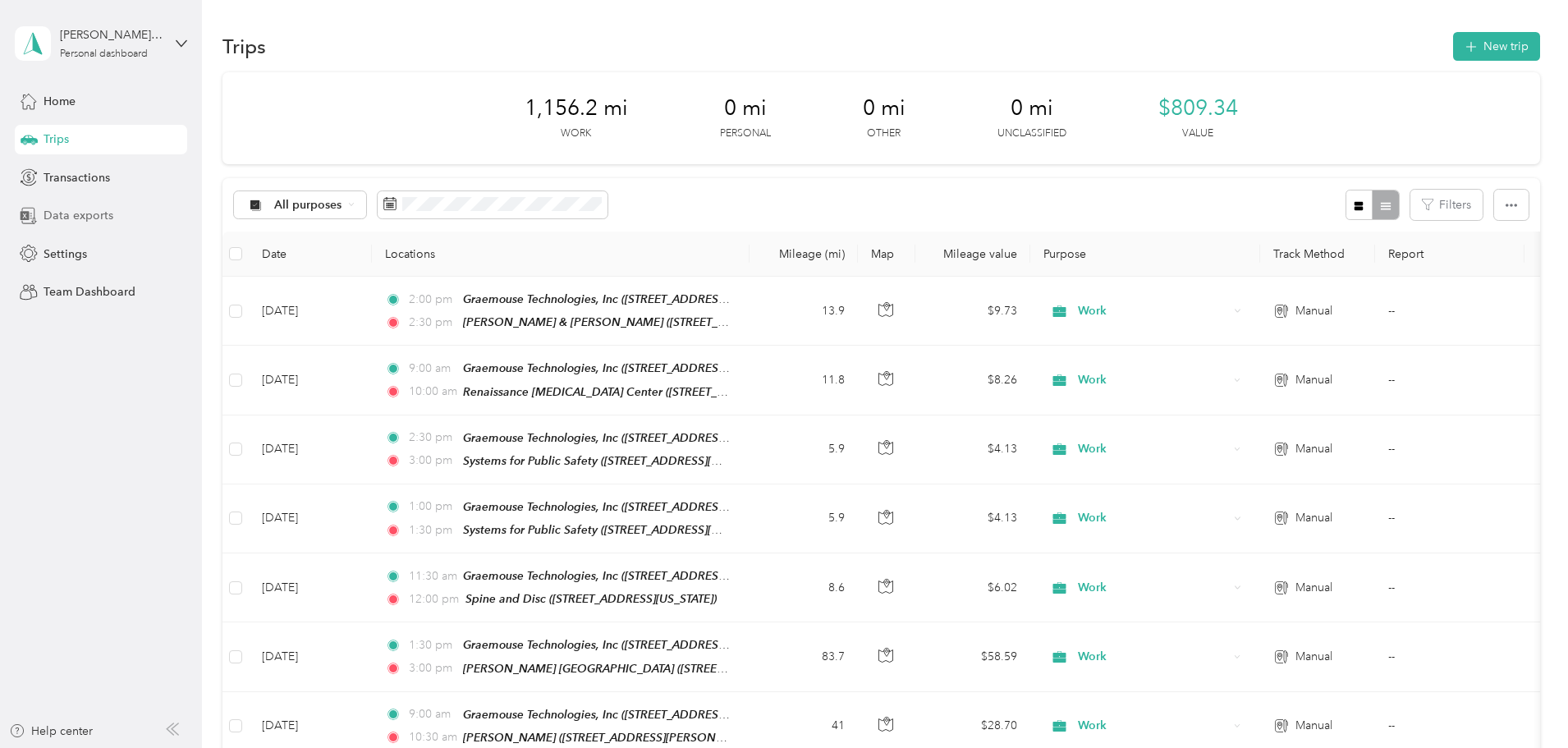
click at [89, 202] on div "Data exports" at bounding box center [101, 216] width 173 height 29
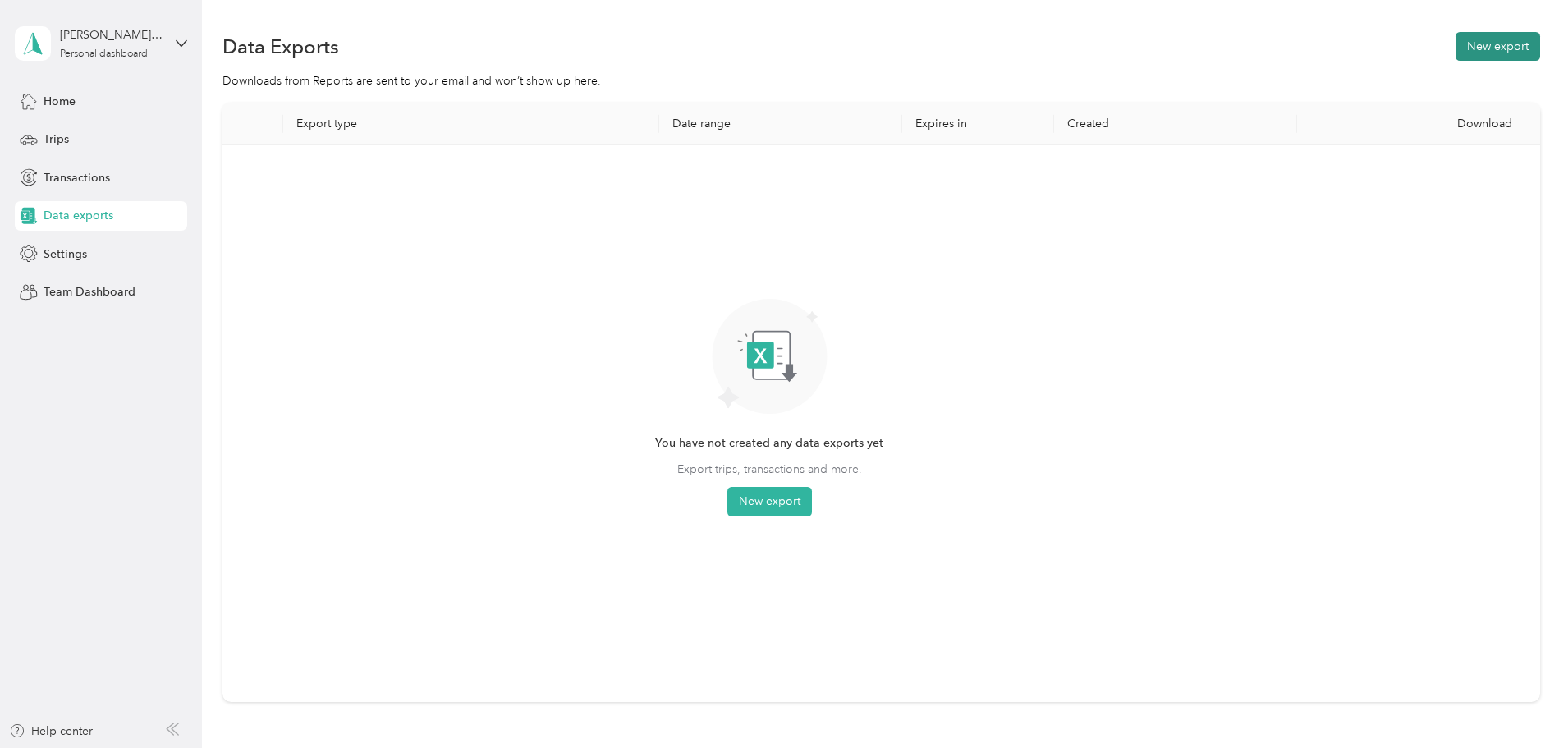
click at [1456, 45] on button "New export" at bounding box center [1499, 46] width 85 height 29
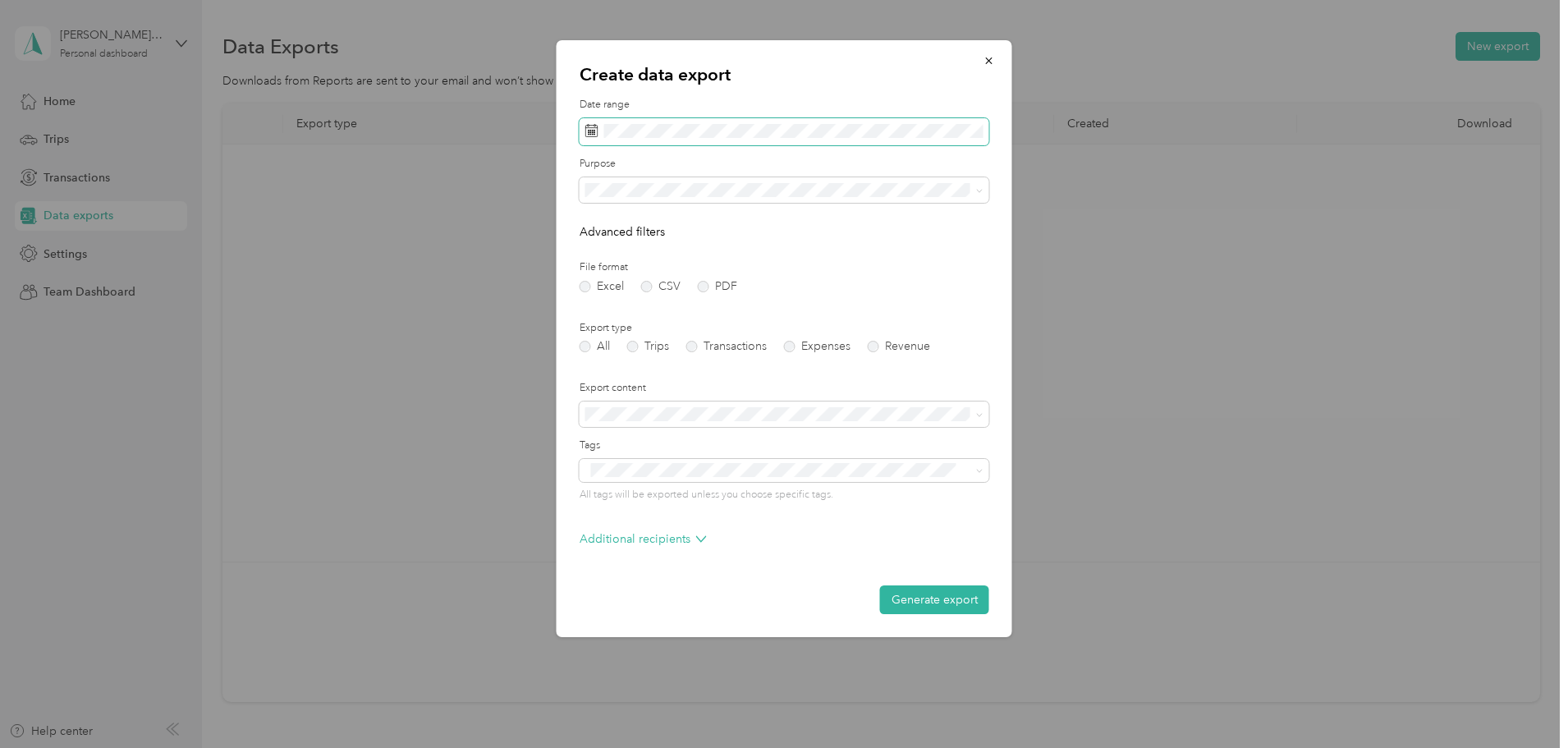
click at [725, 118] on span at bounding box center [784, 132] width 409 height 28
click at [600, 226] on icon at bounding box center [608, 225] width 16 height 16
click at [652, 335] on div "16" at bounding box center [644, 335] width 22 height 21
click at [650, 386] on div "30" at bounding box center [644, 387] width 22 height 21
click at [676, 239] on div "Work" at bounding box center [785, 248] width 387 height 17
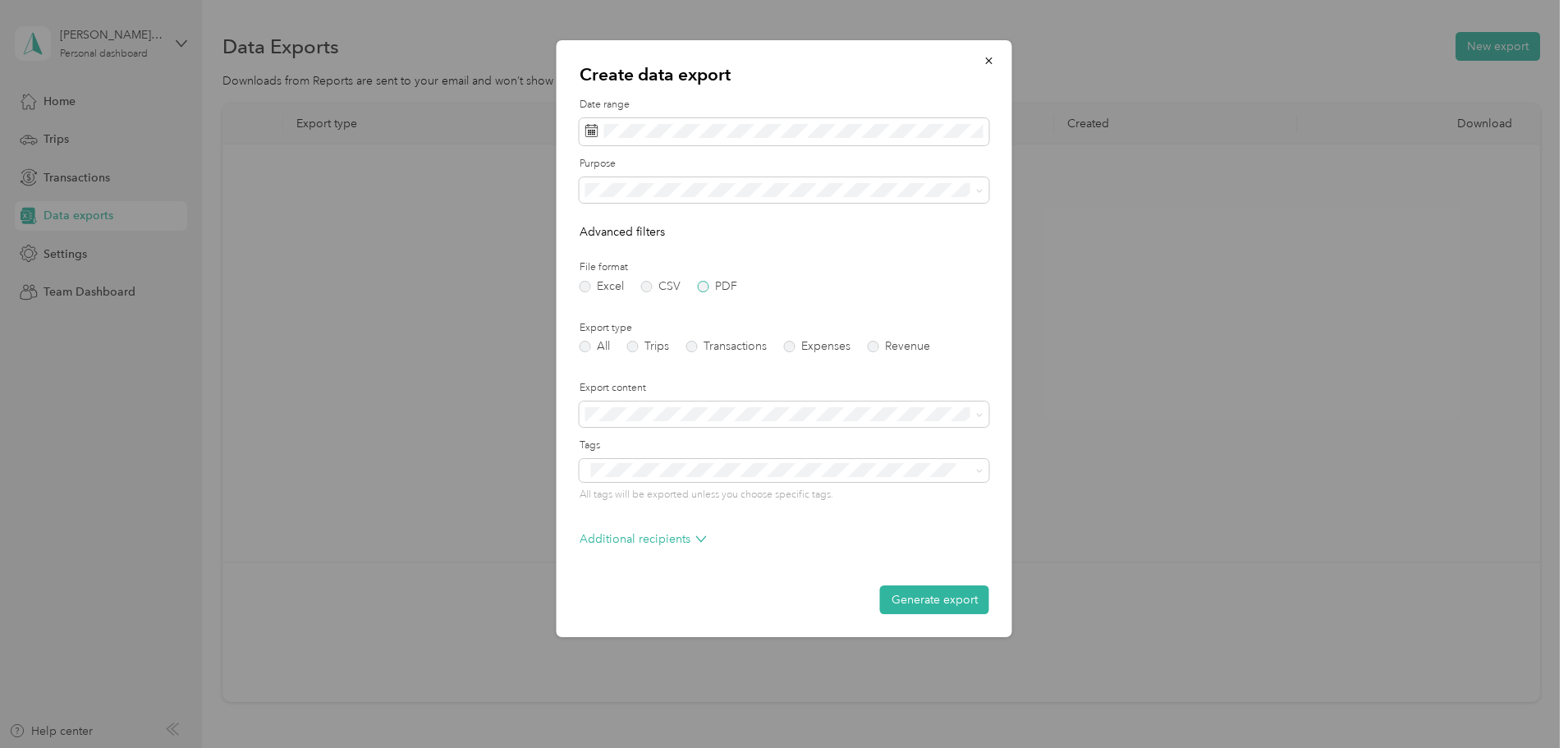
click at [709, 284] on label "PDF" at bounding box center [717, 286] width 39 height 11
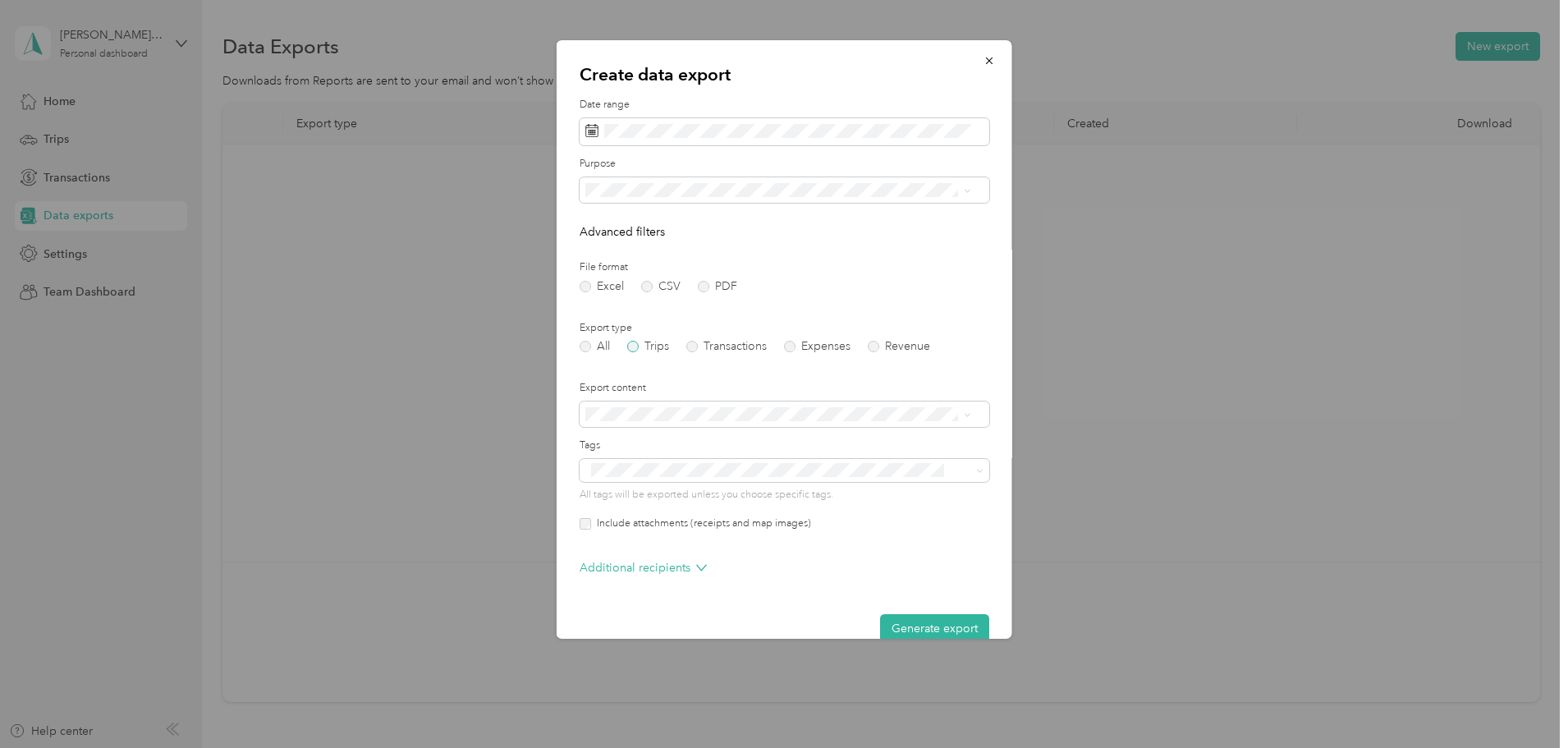
click at [657, 348] on label "Trips" at bounding box center [648, 346] width 42 height 11
click at [946, 622] on button "Generate export" at bounding box center [935, 628] width 109 height 29
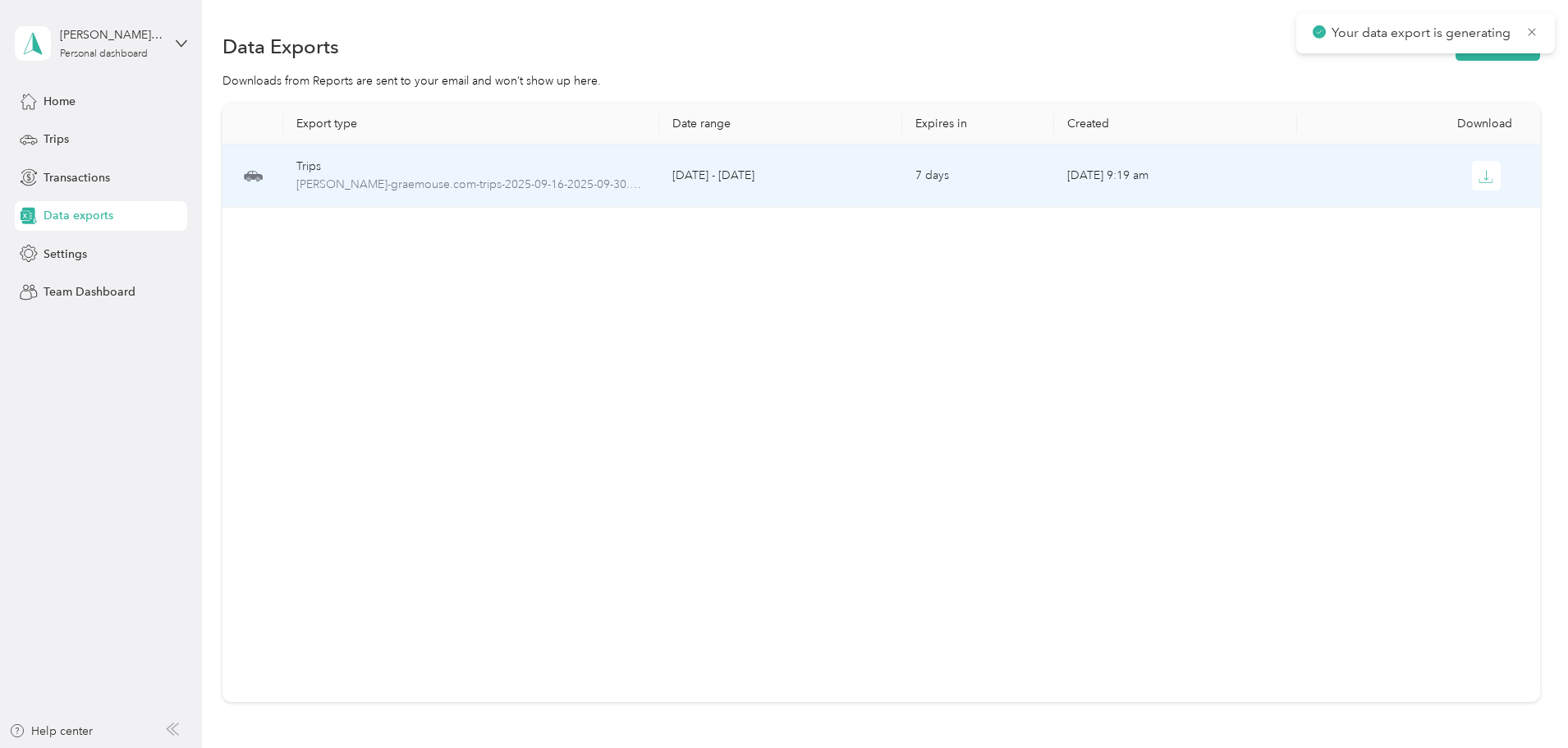
click at [1370, 192] on td at bounding box center [1419, 176] width 243 height 63
click at [1479, 177] on icon "button" at bounding box center [1486, 176] width 15 height 15
